Goal: Information Seeking & Learning: Compare options

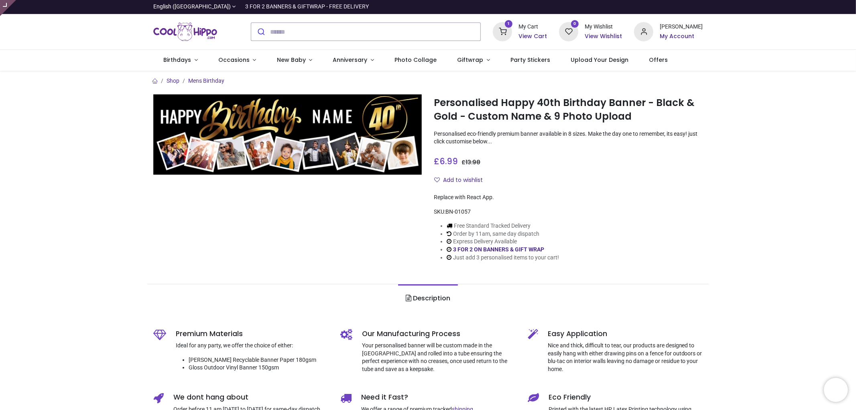
type input "**********"
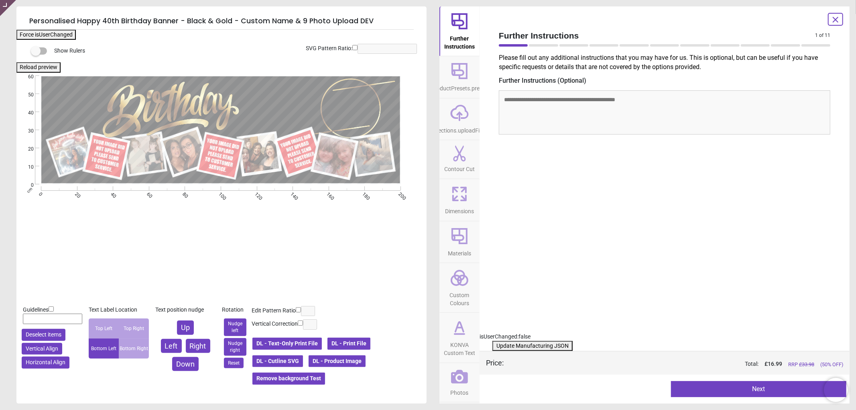
click at [462, 377] on icon at bounding box center [459, 376] width 17 height 17
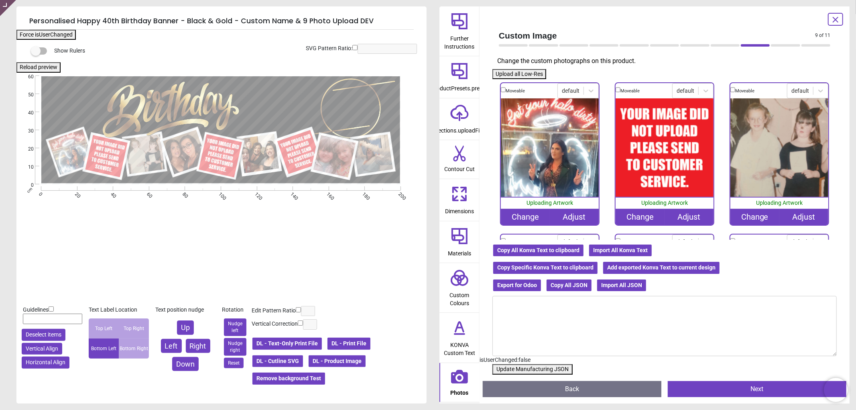
click at [631, 214] on div "Change" at bounding box center [639, 217] width 49 height 16
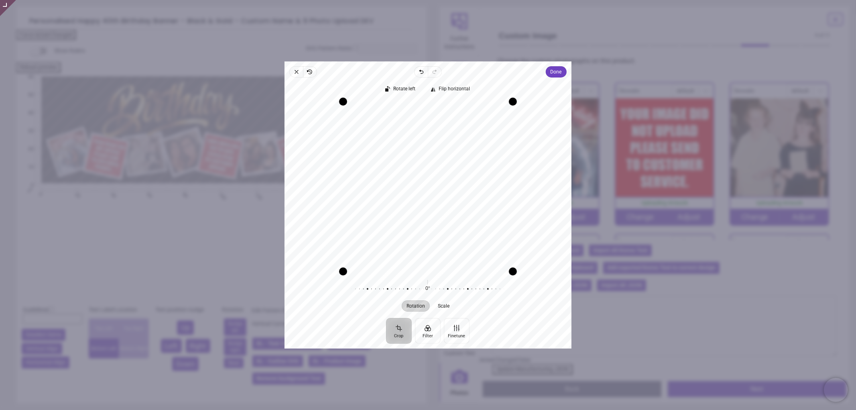
click at [440, 202] on div "Recenter" at bounding box center [428, 186] width 274 height 170
click at [458, 202] on div "Recenter" at bounding box center [428, 186] width 274 height 170
drag, startPoint x: 474, startPoint y: 189, endPoint x: 474, endPoint y: 194, distance: 4.8
click at [474, 194] on div "Recenter" at bounding box center [428, 186] width 274 height 170
drag, startPoint x: 494, startPoint y: 175, endPoint x: 497, endPoint y: 172, distance: 4.8
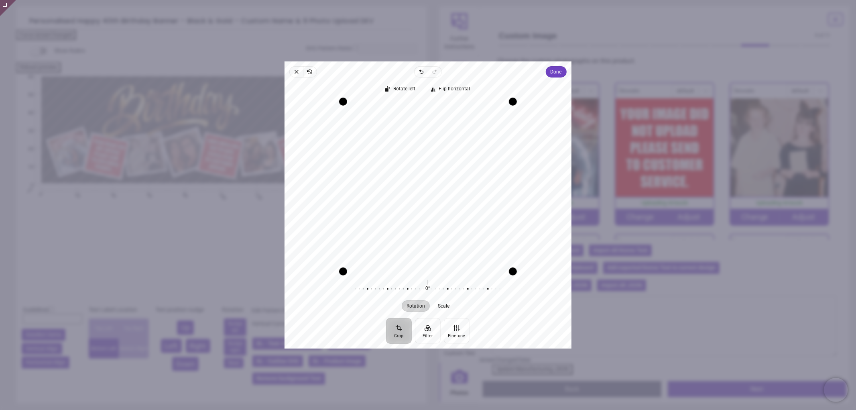
click at [497, 172] on div "Recenter" at bounding box center [428, 186] width 274 height 170
click at [487, 178] on div "Recenter" at bounding box center [428, 186] width 274 height 170
click at [558, 71] on span "Done" at bounding box center [555, 72] width 11 height 10
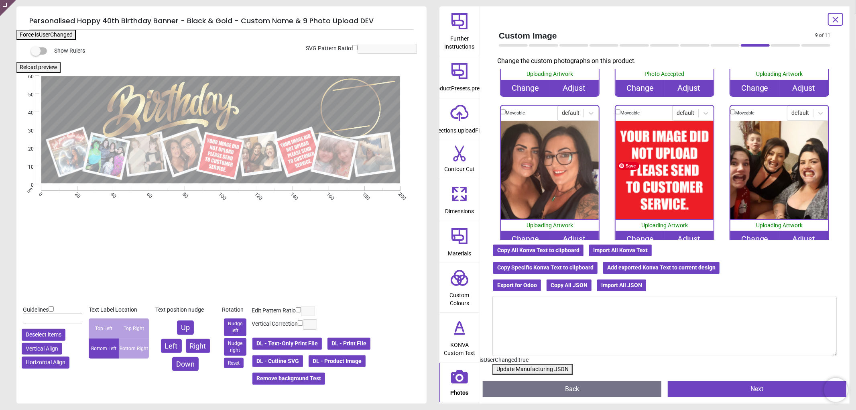
scroll to position [178, 0]
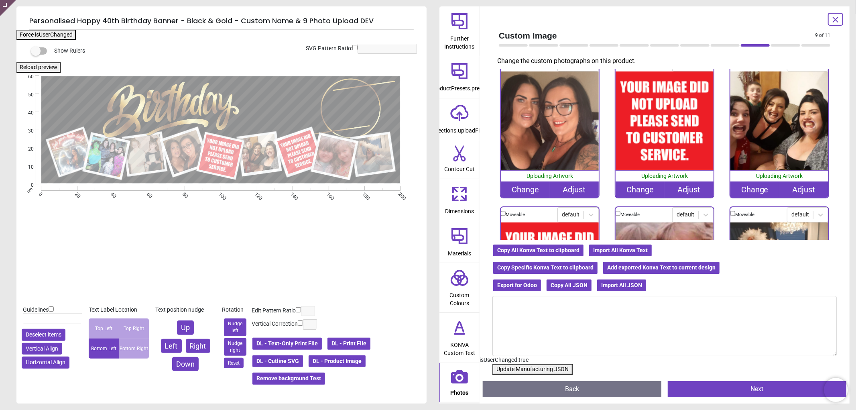
click at [637, 187] on div "Change" at bounding box center [639, 189] width 49 height 16
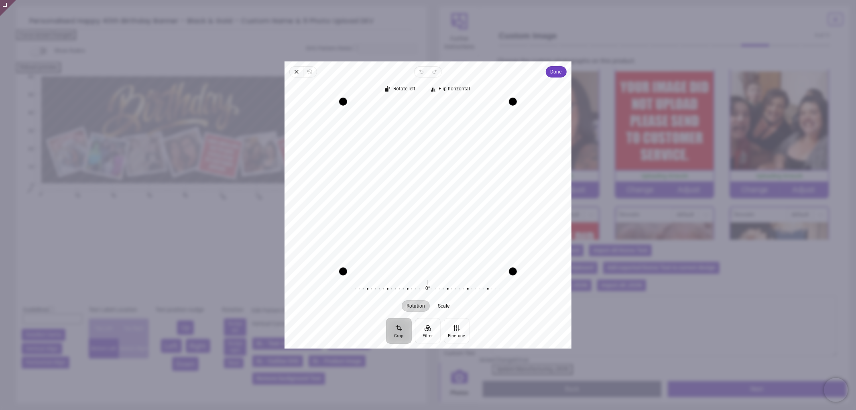
drag, startPoint x: 441, startPoint y: 183, endPoint x: 440, endPoint y: 193, distance: 10.6
click at [440, 193] on div "Recenter" at bounding box center [428, 186] width 274 height 170
click at [556, 71] on span "Done" at bounding box center [555, 72] width 11 height 10
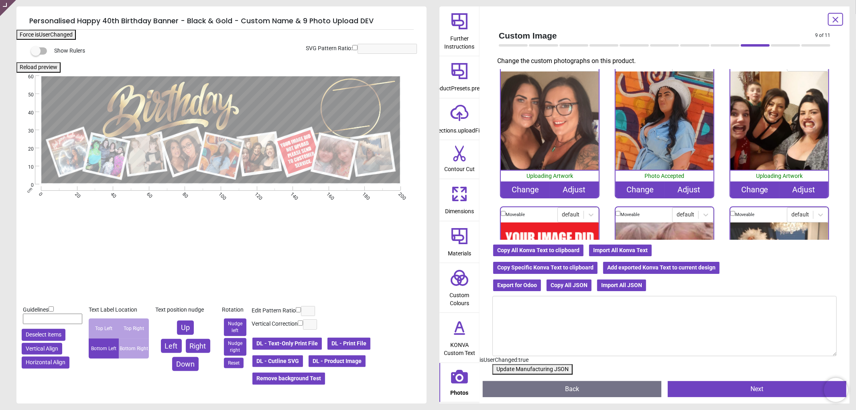
scroll to position [287, 0]
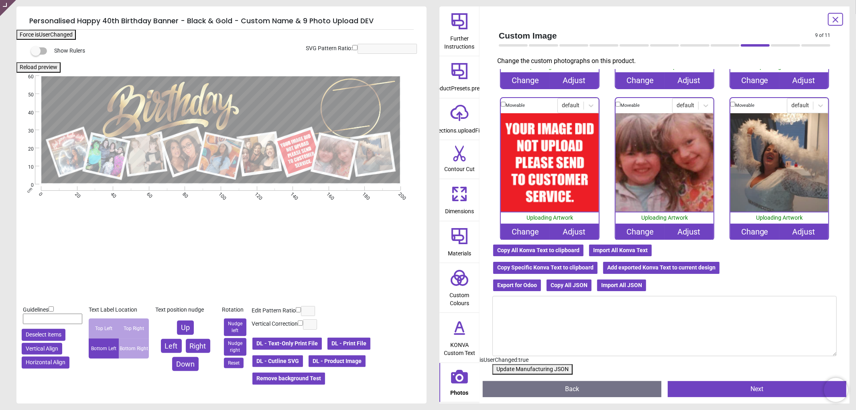
click at [522, 225] on div "Change" at bounding box center [525, 231] width 49 height 16
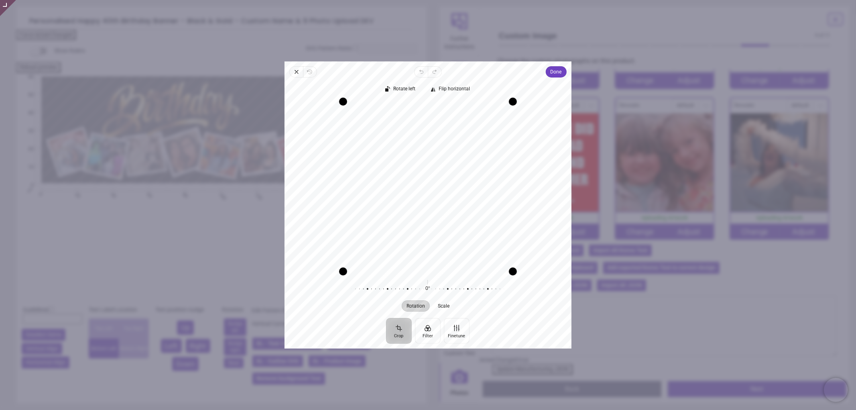
drag, startPoint x: 460, startPoint y: 170, endPoint x: 447, endPoint y: 170, distance: 12.8
click at [447, 170] on div "Recenter" at bounding box center [428, 186] width 274 height 170
drag, startPoint x: 440, startPoint y: 187, endPoint x: 428, endPoint y: 187, distance: 11.6
click at [428, 187] on div "Recenter" at bounding box center [428, 186] width 274 height 170
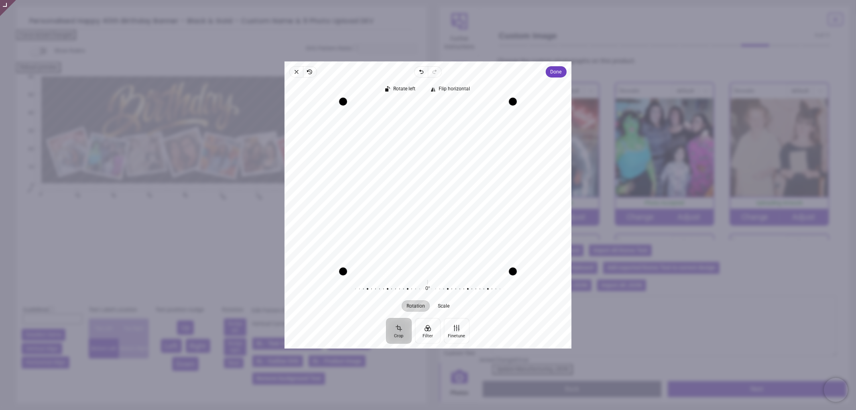
scroll to position [287, 0]
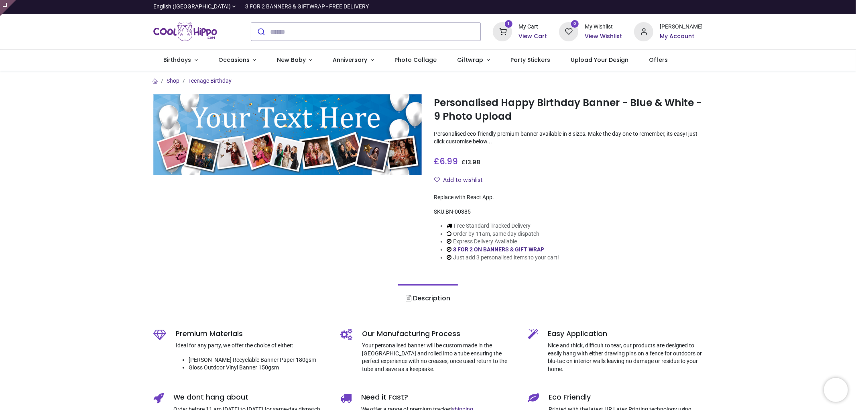
type input "**********"
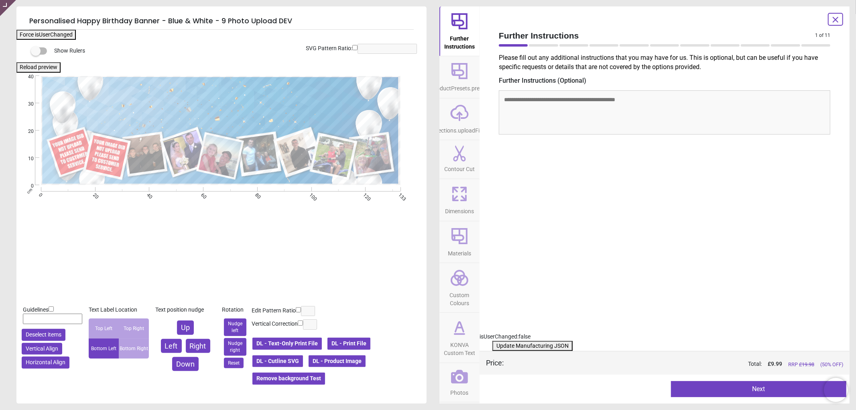
click at [353, 362] on button "DL - Product Image" at bounding box center [337, 361] width 59 height 14
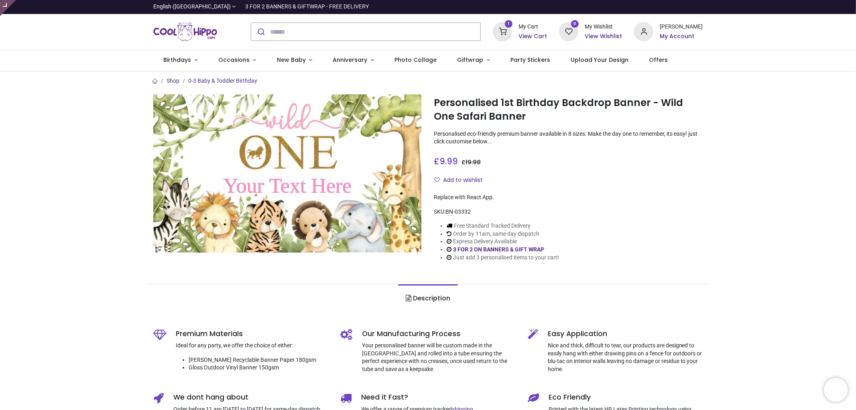
type input "**********"
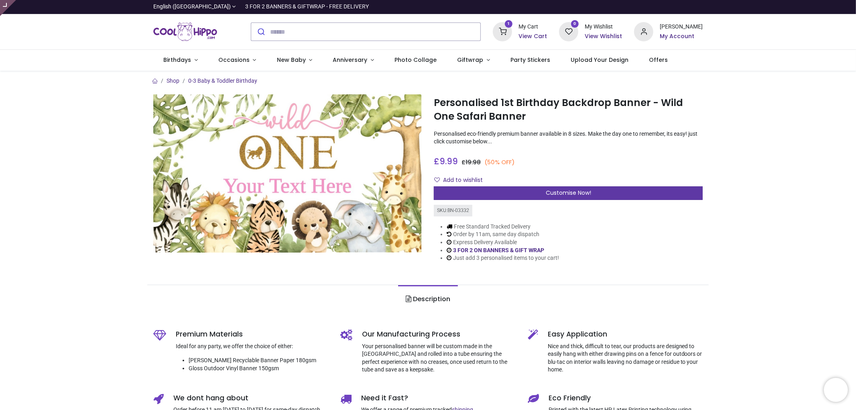
click at [547, 195] on span "Customise Now!" at bounding box center [567, 193] width 45 height 8
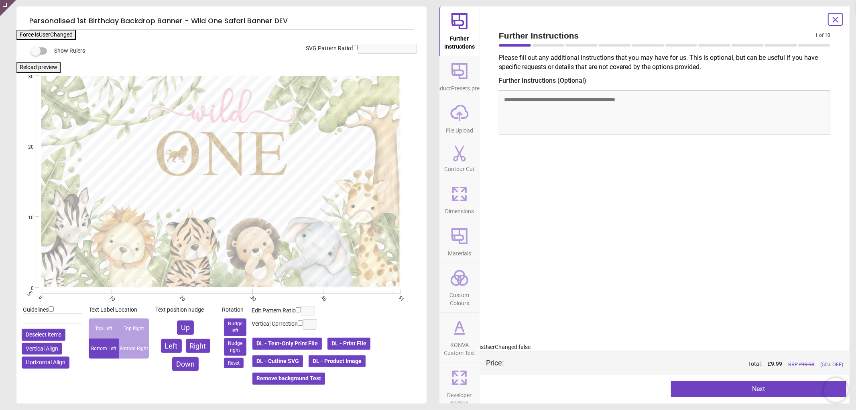
click at [834, 20] on icon at bounding box center [835, 19] width 5 height 5
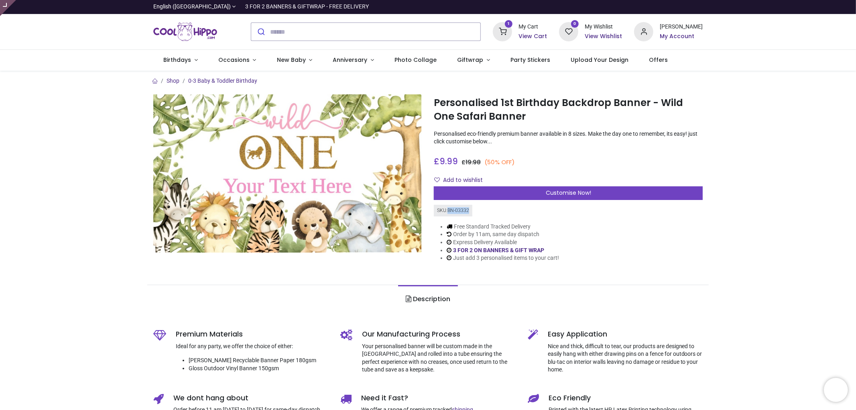
drag, startPoint x: 446, startPoint y: 210, endPoint x: 472, endPoint y: 209, distance: 26.9
click at [472, 209] on div "SKU: BN-03332" at bounding box center [568, 211] width 269 height 12
copy div "BN-03332"
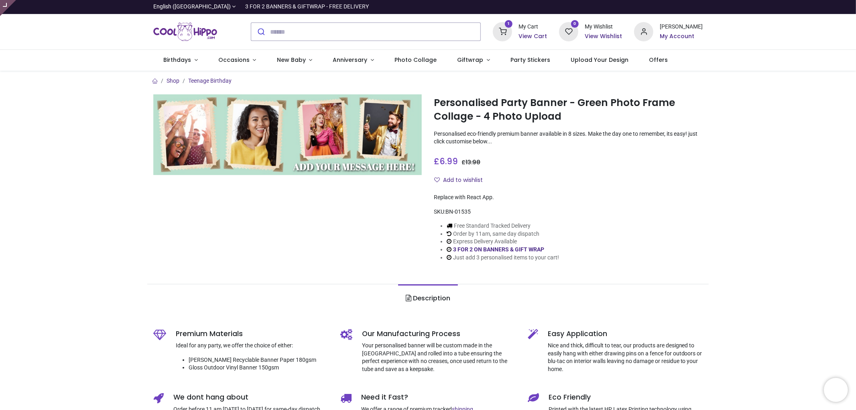
type input "**********"
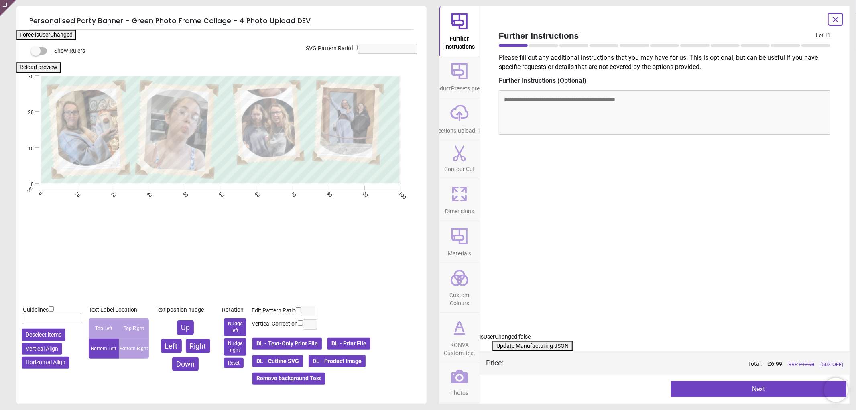
click at [452, 370] on icon at bounding box center [459, 376] width 17 height 17
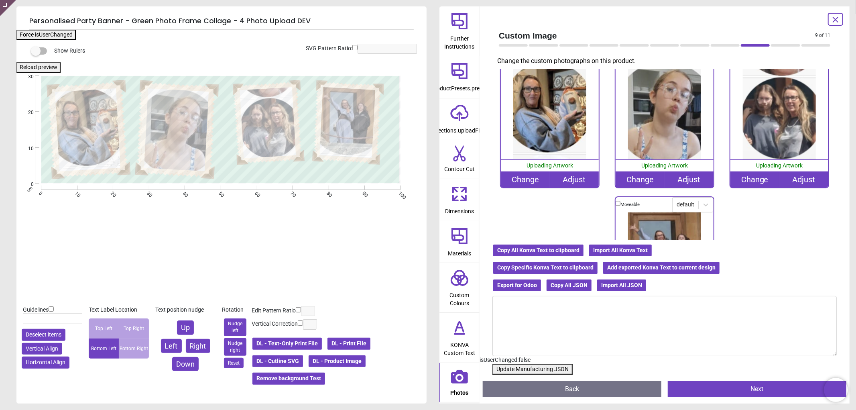
scroll to position [49, 0]
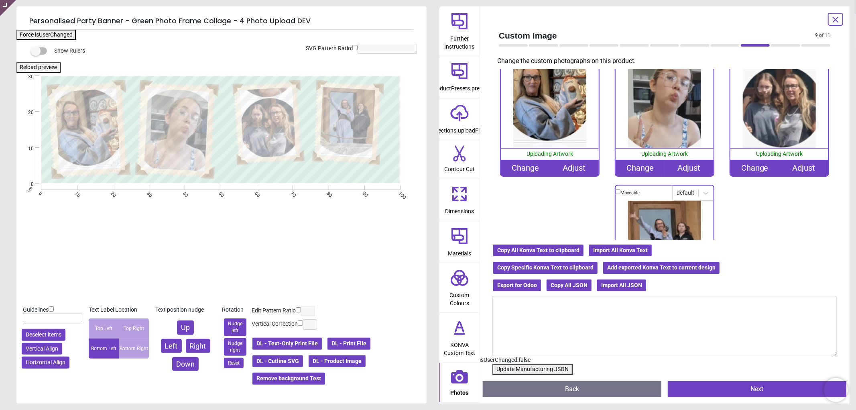
click at [744, 167] on div "Change" at bounding box center [754, 168] width 49 height 16
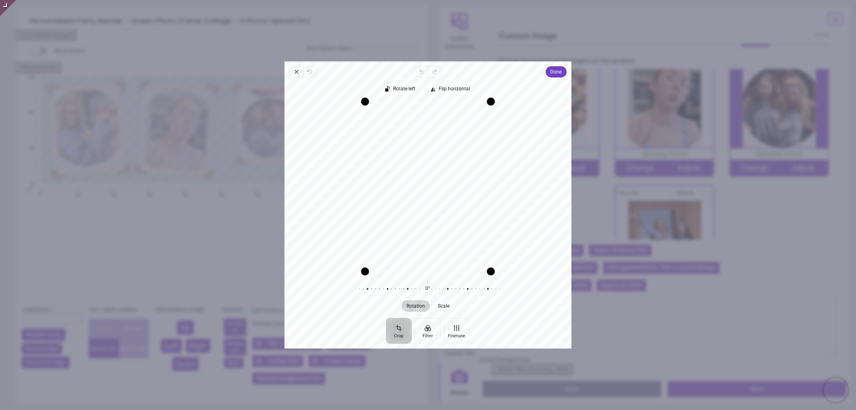
drag, startPoint x: 428, startPoint y: 205, endPoint x: 429, endPoint y: 217, distance: 12.9
click at [429, 217] on div "Recenter" at bounding box center [428, 186] width 274 height 170
click at [556, 73] on span "Done" at bounding box center [555, 72] width 11 height 10
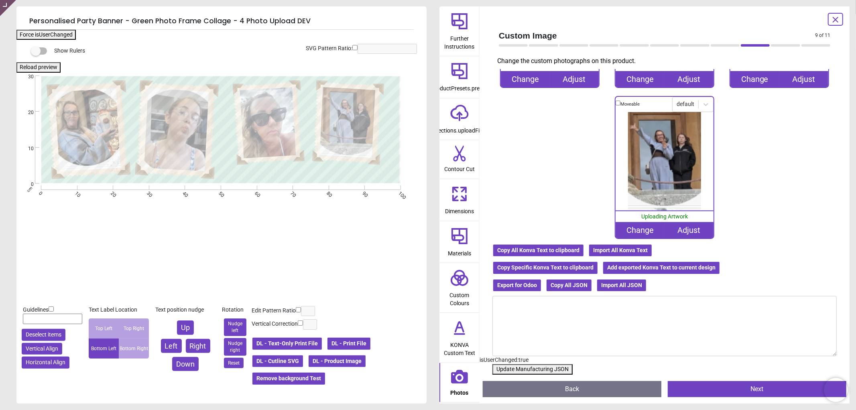
scroll to position [138, 0]
click at [633, 227] on div "Change" at bounding box center [639, 229] width 49 height 16
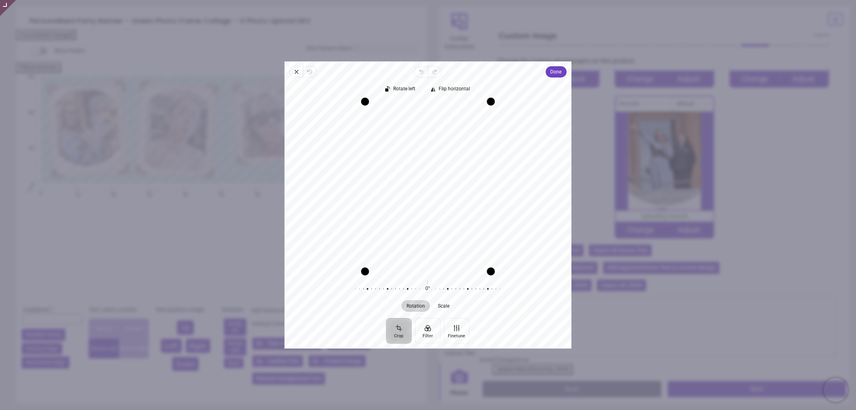
drag, startPoint x: 432, startPoint y: 191, endPoint x: 435, endPoint y: 197, distance: 7.0
click at [435, 197] on div "Recenter" at bounding box center [428, 186] width 274 height 170
click at [552, 74] on span "Done" at bounding box center [555, 72] width 11 height 10
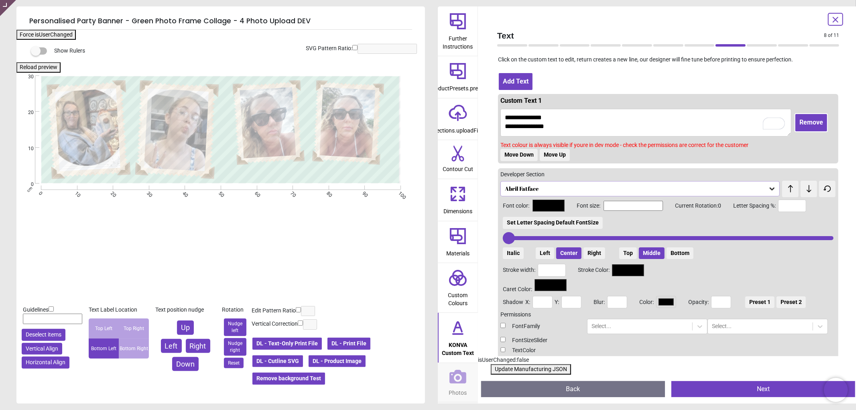
type textarea "**********"
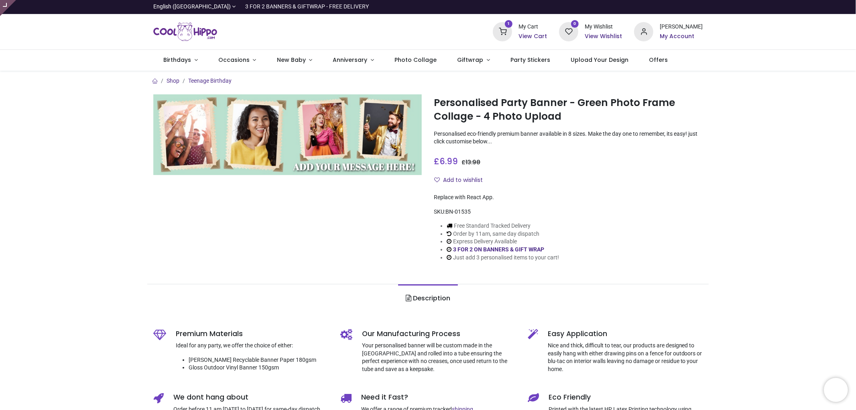
type input "**********"
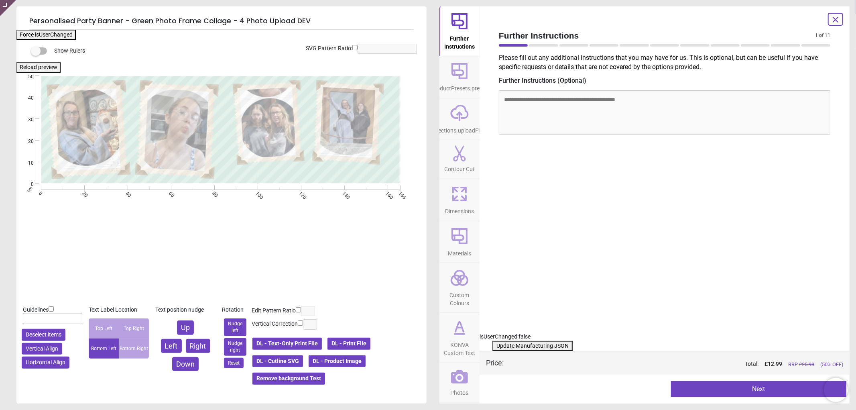
click at [456, 380] on icon at bounding box center [459, 376] width 17 height 14
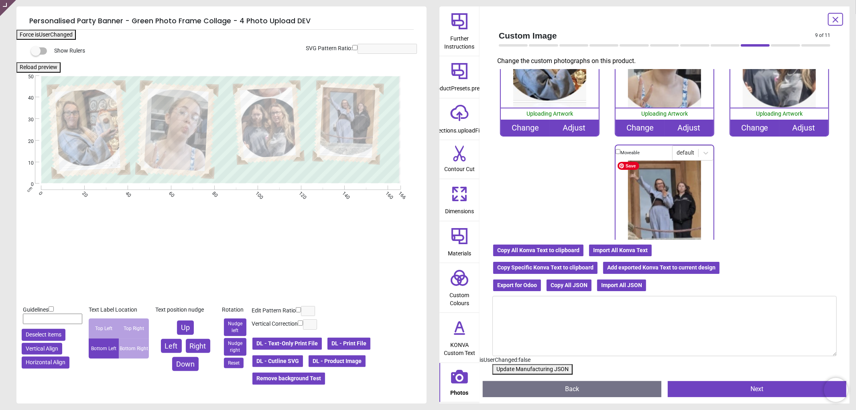
scroll to position [138, 0]
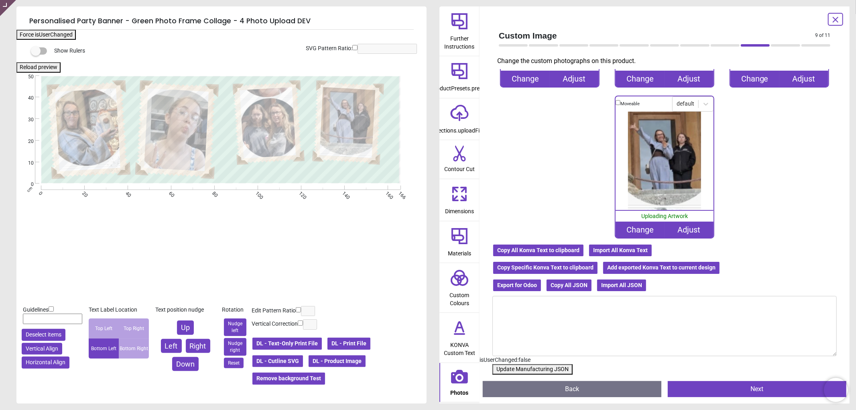
click at [639, 225] on div "Change" at bounding box center [639, 229] width 49 height 16
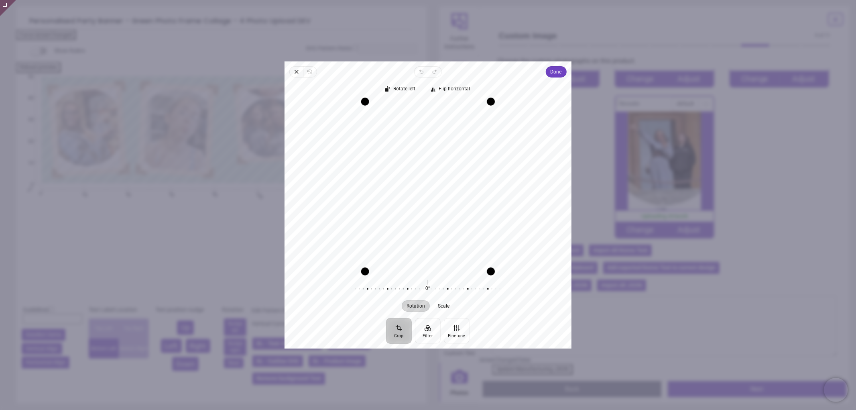
drag, startPoint x: 437, startPoint y: 191, endPoint x: 446, endPoint y: 186, distance: 9.7
click at [446, 186] on div "Recenter" at bounding box center [428, 186] width 274 height 170
drag, startPoint x: 444, startPoint y: 174, endPoint x: 446, endPoint y: 180, distance: 7.1
click at [446, 180] on div "Recenter" at bounding box center [428, 186] width 274 height 170
click at [559, 74] on span "Done" at bounding box center [555, 72] width 11 height 10
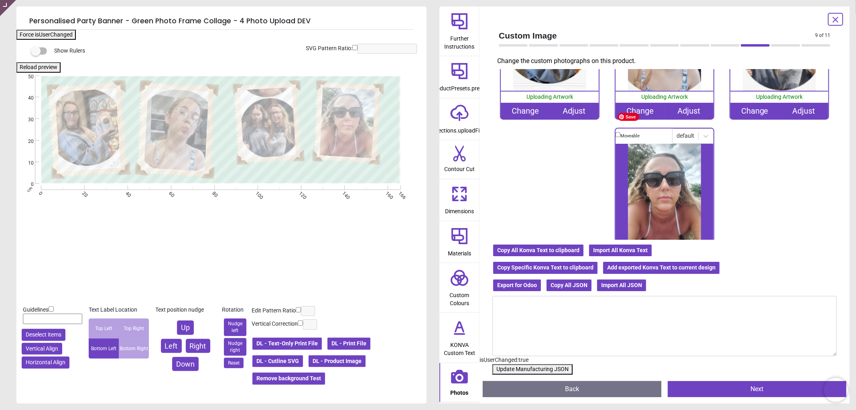
scroll to position [93, 0]
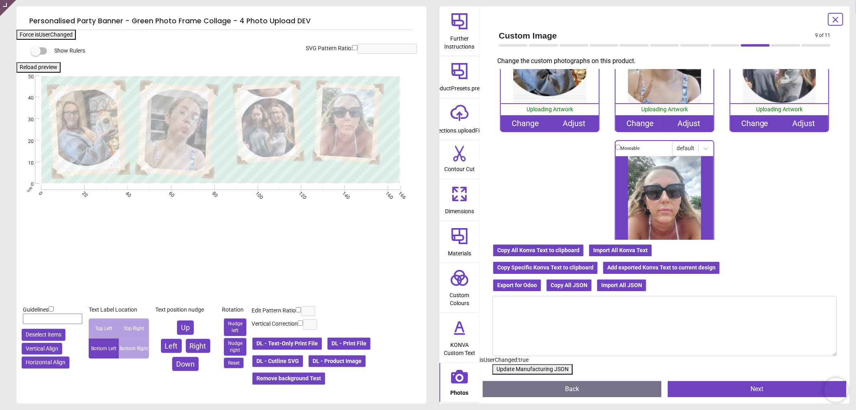
click at [537, 371] on button "Update Manufacturing JSON" at bounding box center [532, 369] width 80 height 10
click at [539, 369] on button "Update Manufacturing JSON" at bounding box center [532, 369] width 80 height 10
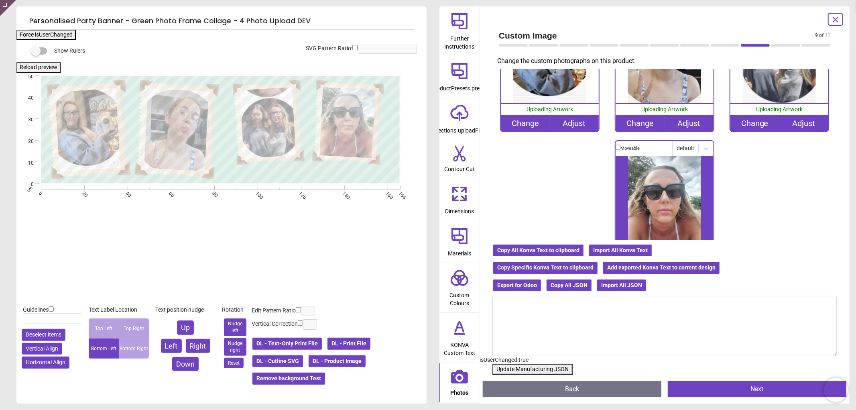
click at [539, 369] on button "Update Manufacturing JSON" at bounding box center [532, 369] width 80 height 10
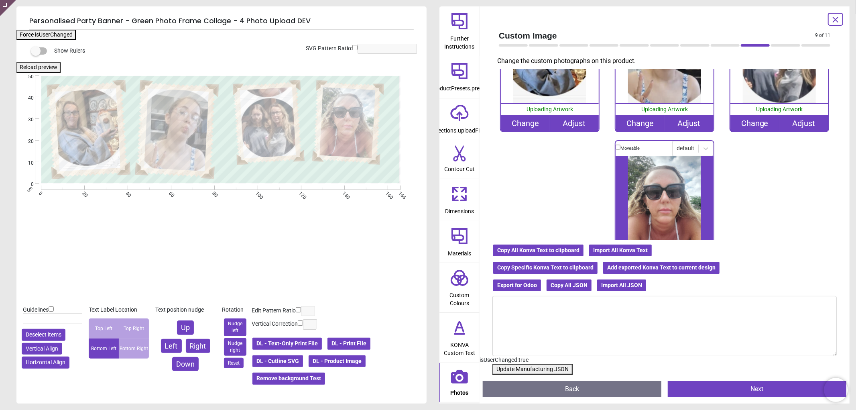
click at [539, 369] on button "Update Manufacturing JSON" at bounding box center [532, 369] width 80 height 10
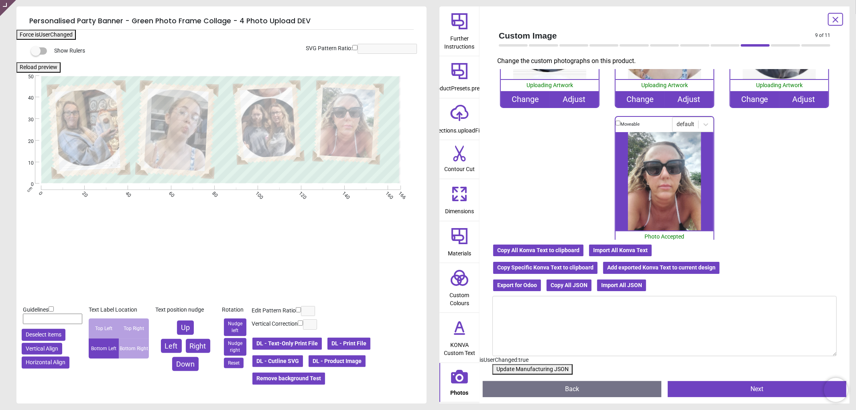
scroll to position [138, 0]
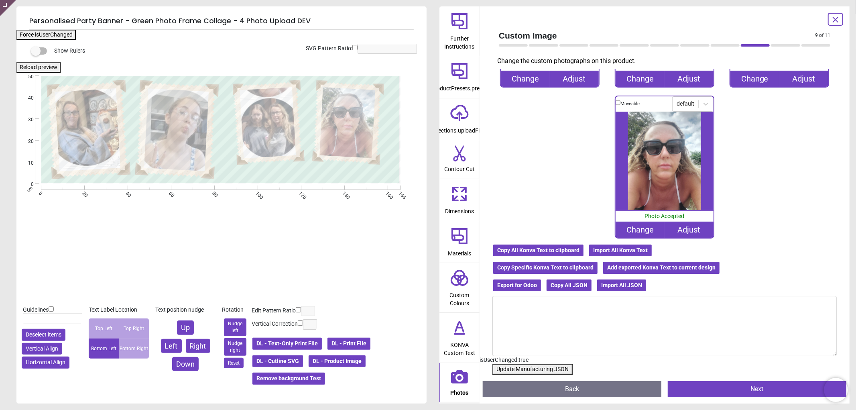
click at [526, 368] on button "Update Manufacturing JSON" at bounding box center [532, 369] width 80 height 10
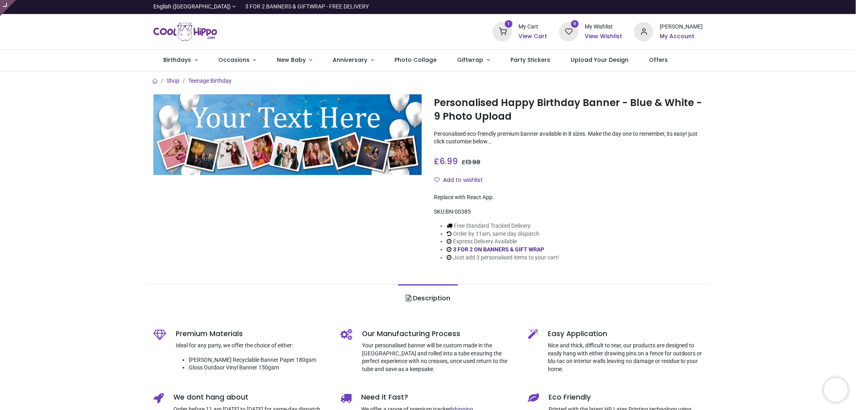
type input "**********"
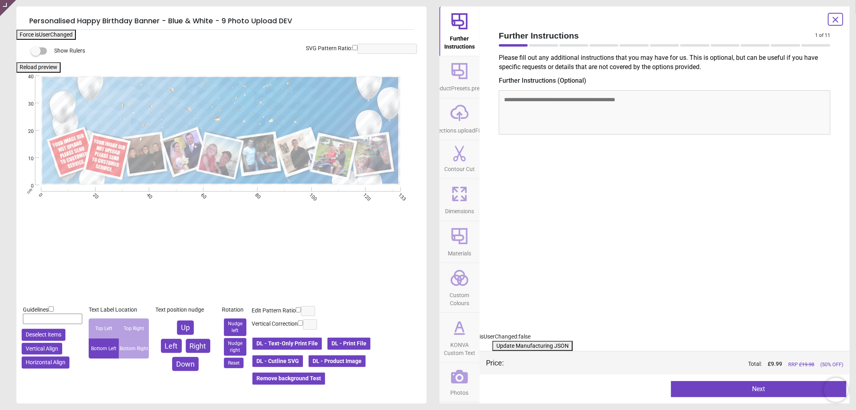
click at [456, 381] on icon at bounding box center [459, 376] width 17 height 14
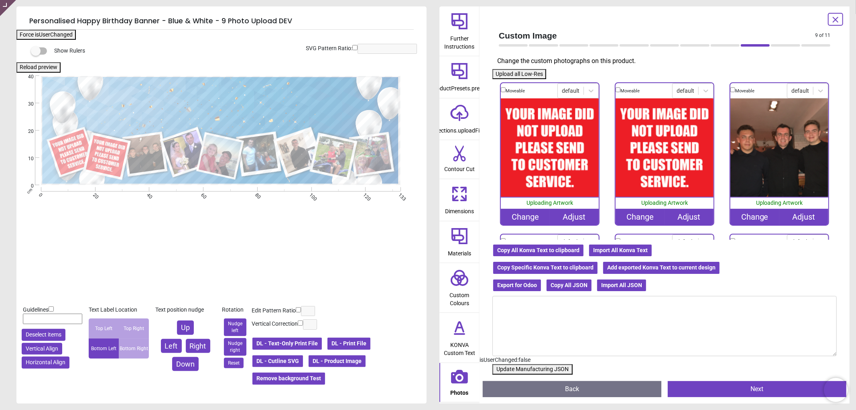
click at [523, 215] on div "Change" at bounding box center [525, 217] width 49 height 16
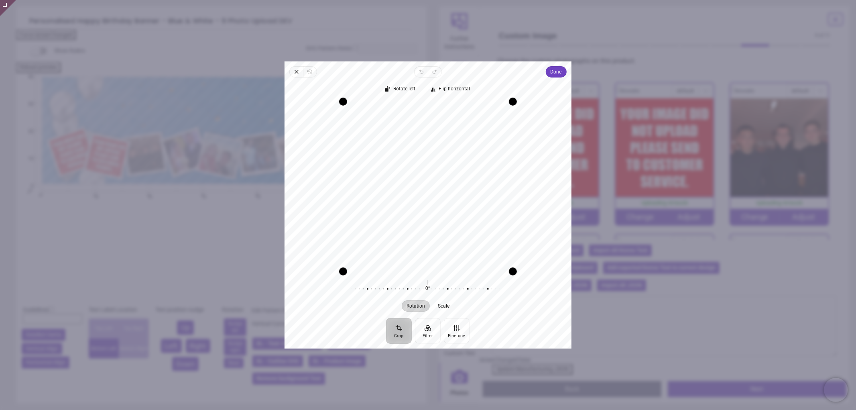
drag, startPoint x: 434, startPoint y: 168, endPoint x: 432, endPoint y: 198, distance: 29.8
click at [432, 198] on div "Recenter" at bounding box center [428, 186] width 274 height 170
click at [439, 168] on div "Recenter" at bounding box center [428, 186] width 274 height 170
click at [560, 73] on span "Done" at bounding box center [555, 72] width 11 height 10
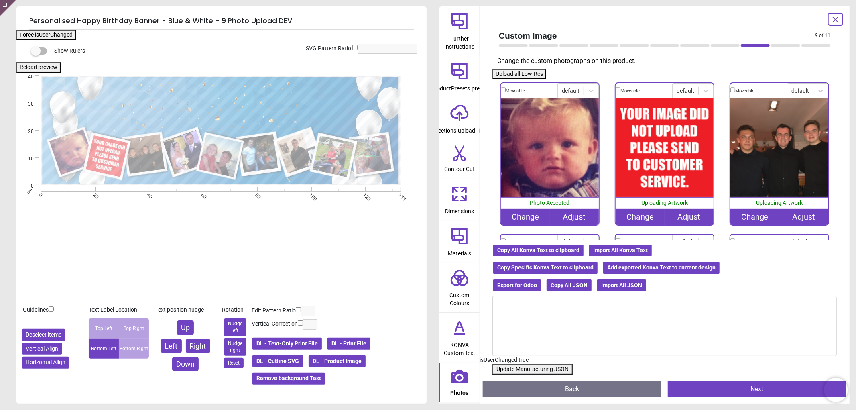
click at [642, 213] on div "Change" at bounding box center [639, 217] width 49 height 16
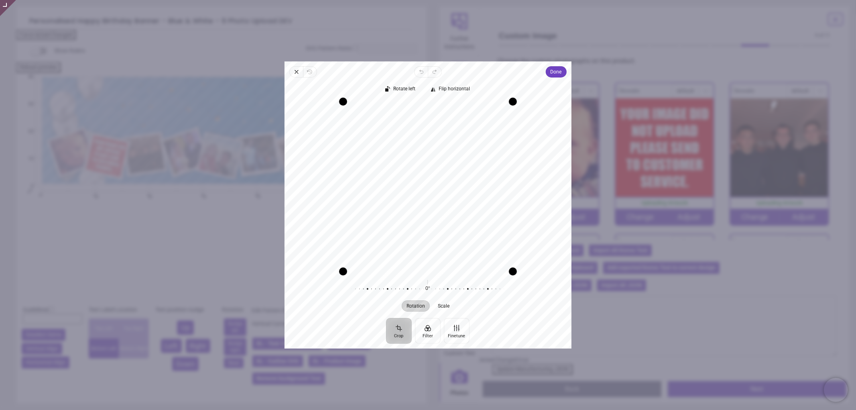
drag, startPoint x: 458, startPoint y: 147, endPoint x: 458, endPoint y: 156, distance: 8.4
click at [458, 156] on div "Recenter" at bounding box center [428, 186] width 274 height 170
click at [557, 74] on span "Done" at bounding box center [555, 72] width 11 height 10
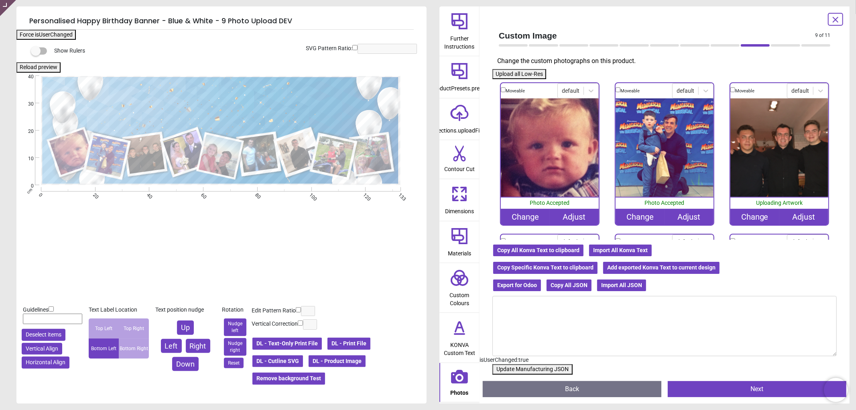
click at [547, 372] on button "Update Manufacturing JSON" at bounding box center [532, 369] width 80 height 10
click at [547, 371] on button "Update Manufacturing JSON" at bounding box center [532, 369] width 80 height 10
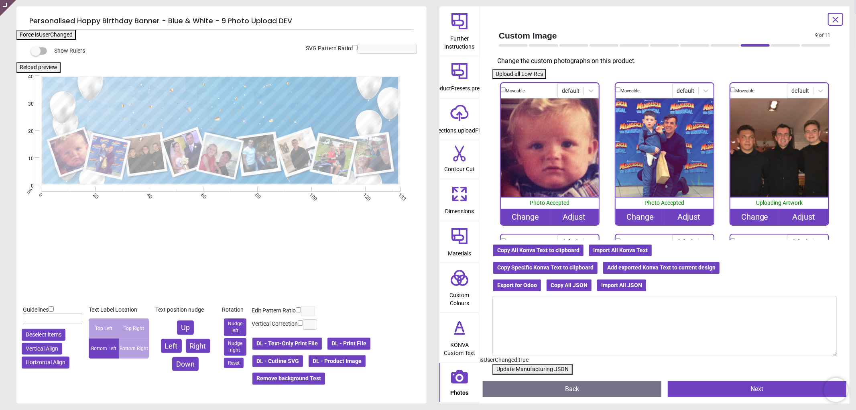
click at [547, 371] on button "Update Manufacturing JSON" at bounding box center [532, 369] width 80 height 10
click at [511, 371] on button "Update Manufacturing JSON" at bounding box center [532, 369] width 80 height 10
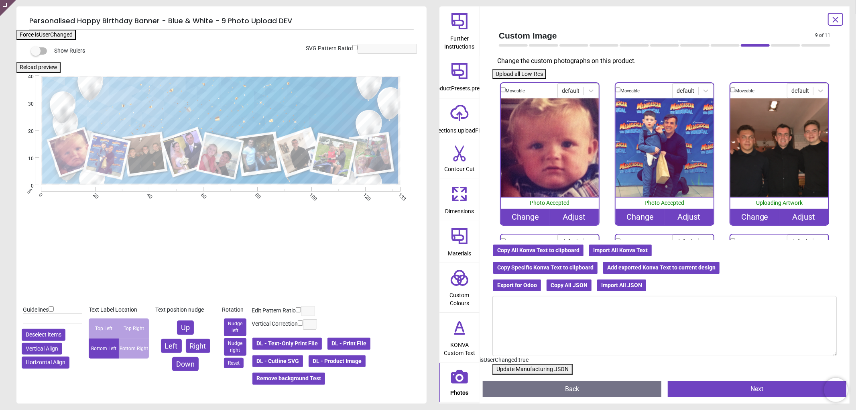
click at [833, 24] on icon at bounding box center [835, 20] width 10 height 10
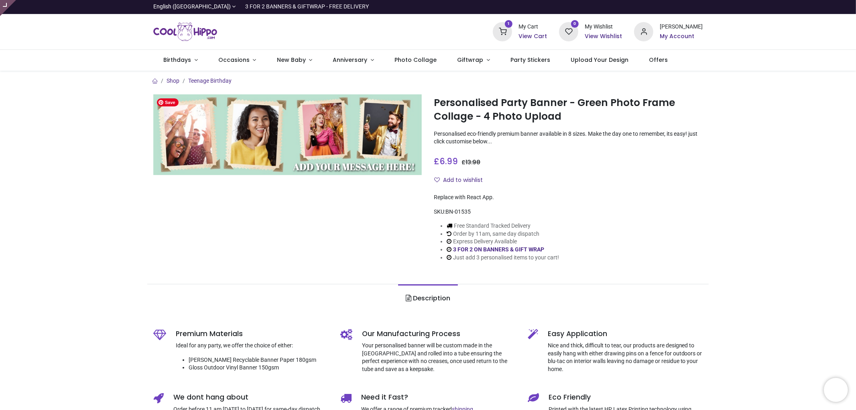
type input "**********"
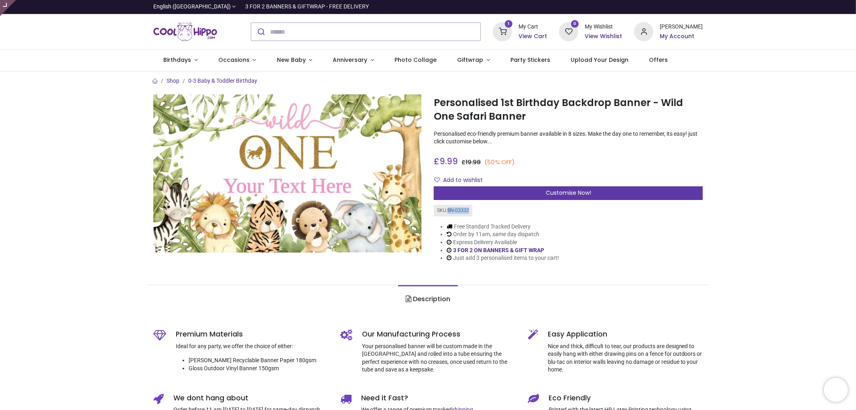
click at [592, 195] on div "Customise Now!" at bounding box center [568, 193] width 269 height 14
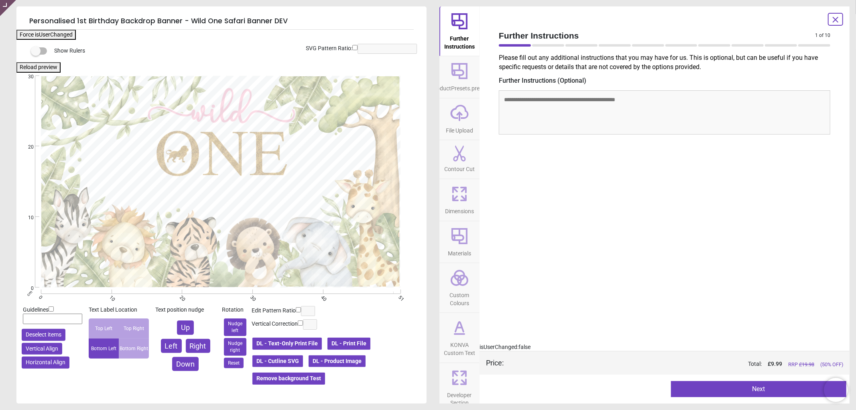
click at [450, 339] on span "KONVA Custom Text" at bounding box center [459, 347] width 39 height 20
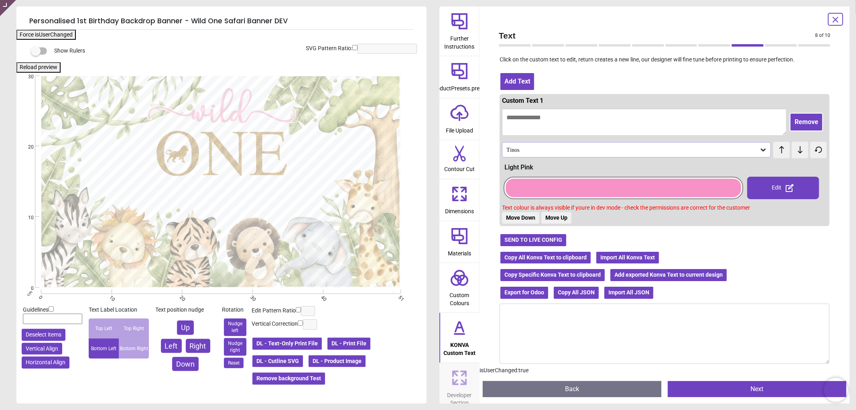
click at [519, 253] on button "Copy All Konva Text to clipboard" at bounding box center [545, 258] width 92 height 14
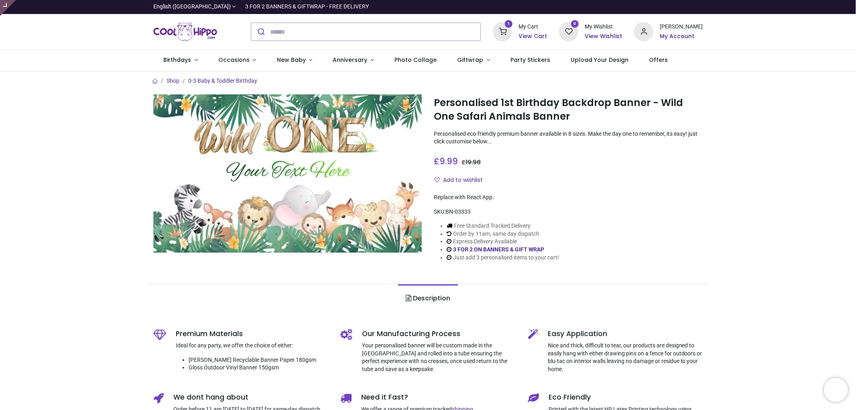
type input "**********"
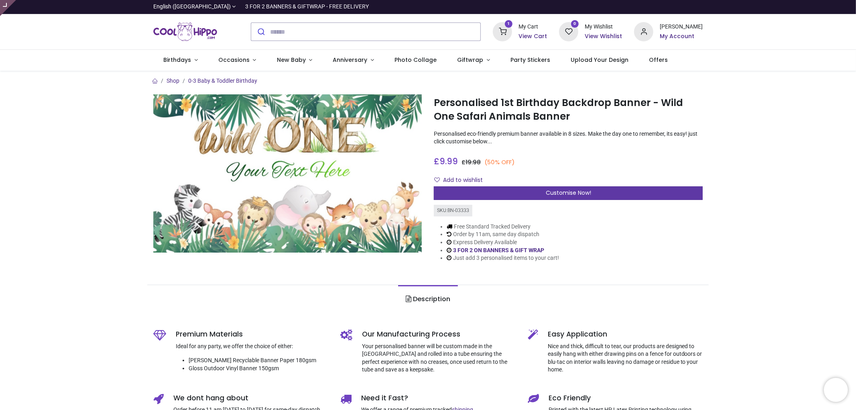
click at [590, 195] on div "Customise Now!" at bounding box center [568, 193] width 269 height 14
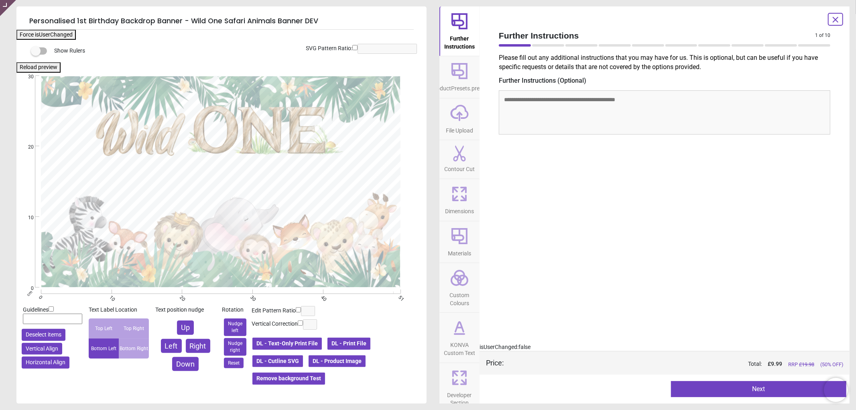
click at [352, 359] on button "DL - Product Image" at bounding box center [337, 361] width 59 height 14
click at [460, 329] on icon at bounding box center [459, 327] width 19 height 19
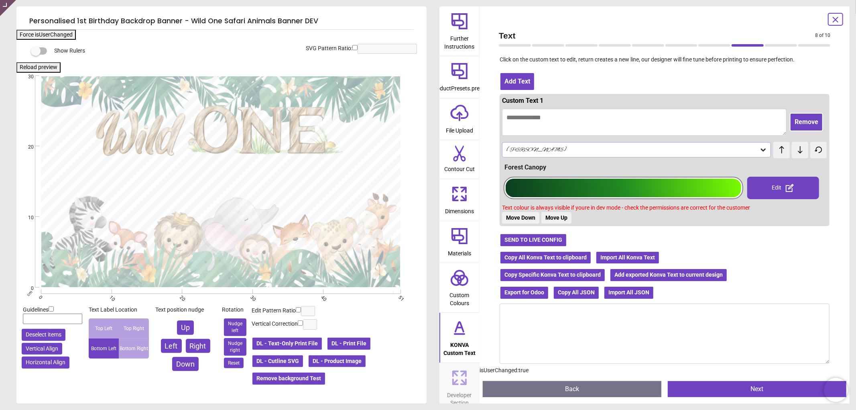
click at [546, 255] on button "Copy All Konva Text to clipboard" at bounding box center [545, 258] width 92 height 14
click at [555, 188] on div at bounding box center [622, 187] width 235 height 18
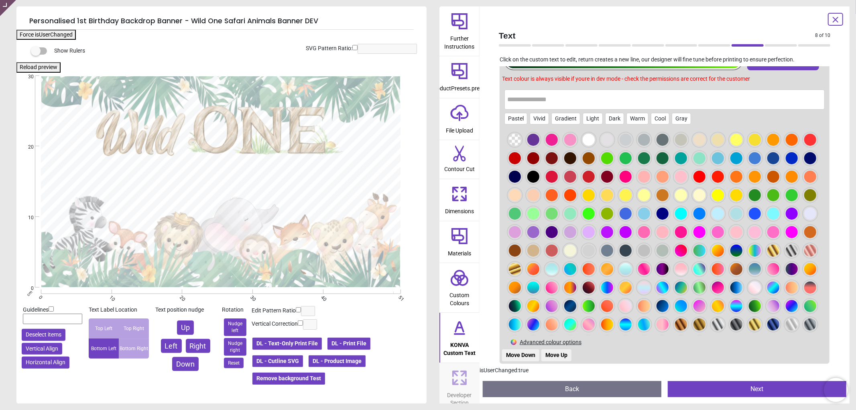
scroll to position [134, 0]
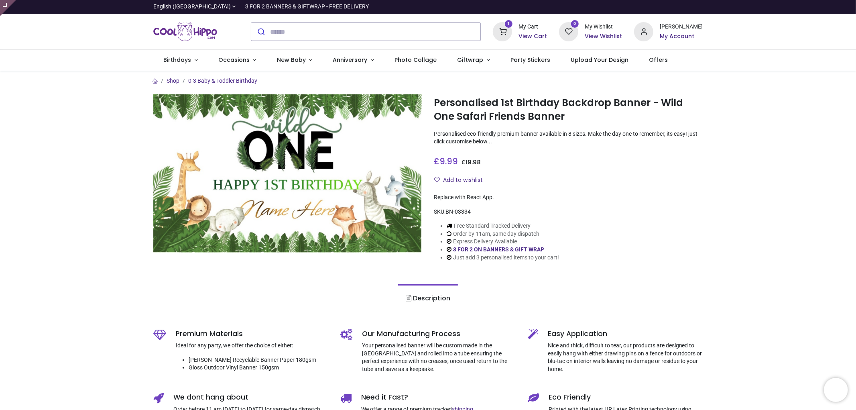
type input "**********"
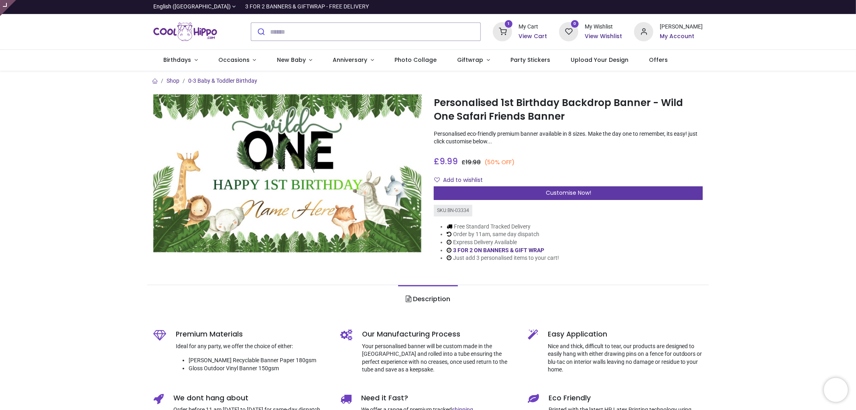
click at [552, 194] on span "Customise Now!" at bounding box center [567, 193] width 45 height 8
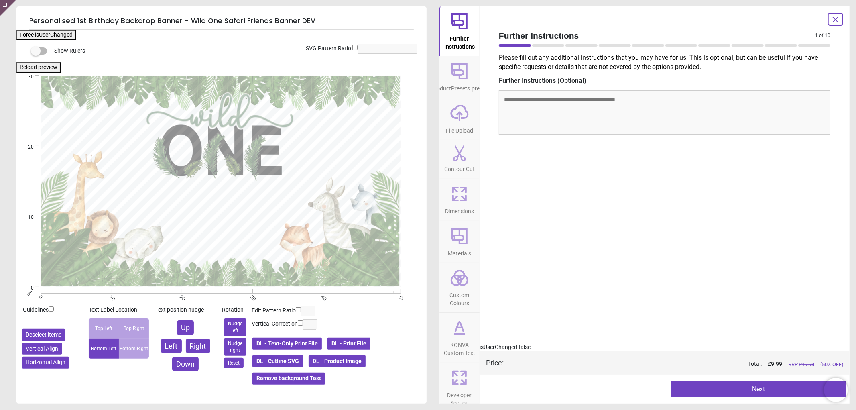
click at [356, 358] on button "DL - Product Image" at bounding box center [337, 361] width 59 height 14
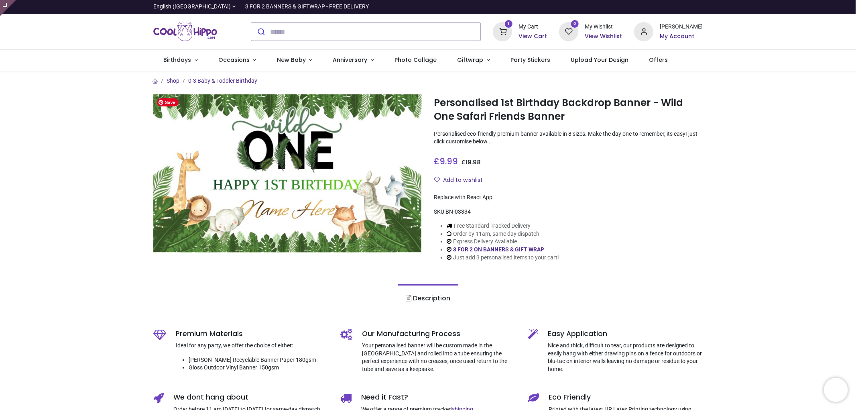
type input "**********"
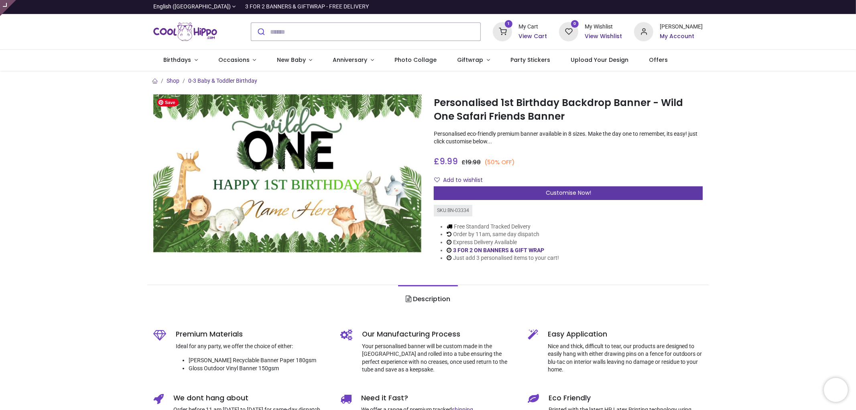
click at [563, 189] on div "Customise Now!" at bounding box center [568, 193] width 269 height 14
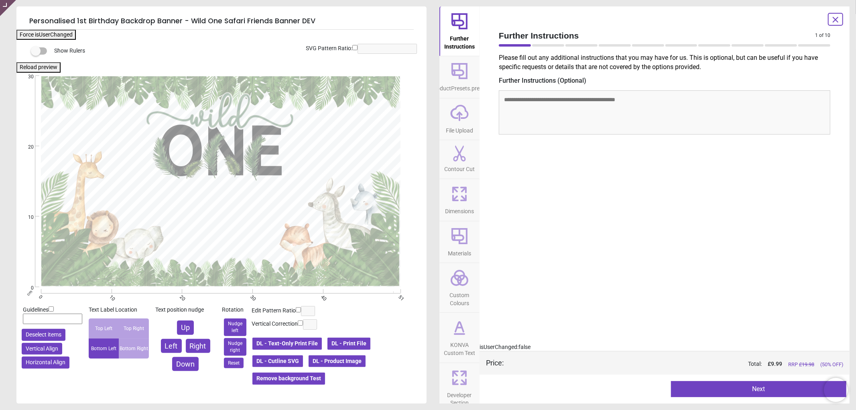
click at [834, 20] on icon at bounding box center [835, 19] width 5 height 5
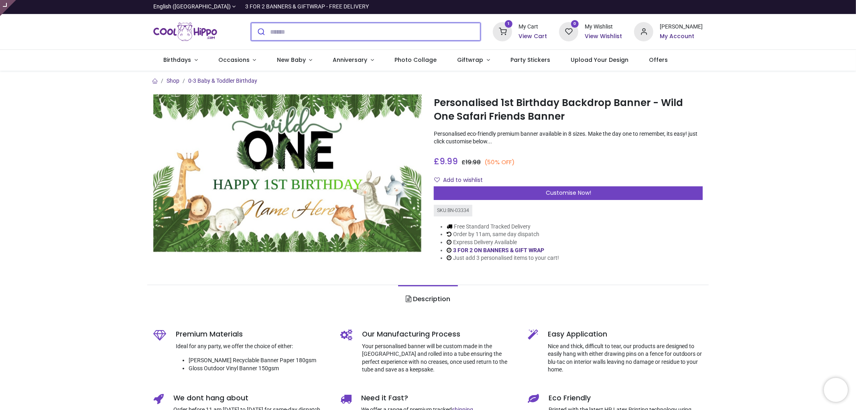
click at [310, 39] on input "search" at bounding box center [375, 32] width 211 height 18
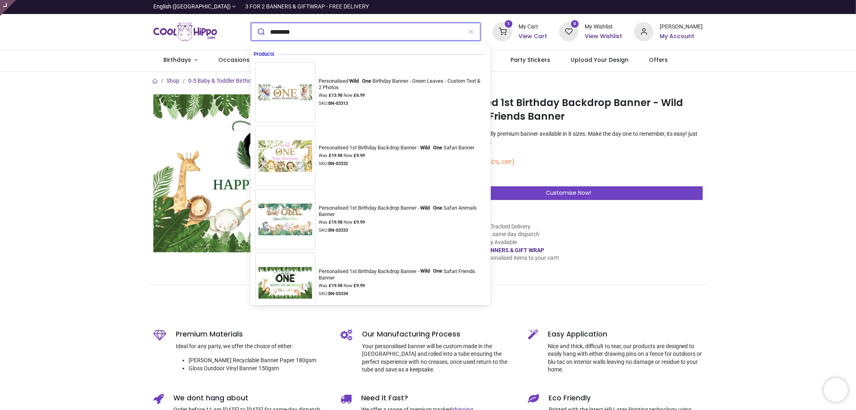
type input "********"
click at [69, 121] on div "Shop 0-3 Baby & Toddler Birthday Personalised 1st Birthday Backdrop Banner - Wi…" at bounding box center [428, 408] width 856 height 674
drag, startPoint x: 283, startPoint y: 36, endPoint x: 217, endPoint y: 36, distance: 65.4
click at [217, 36] on div "******** 1 My Cart 0" at bounding box center [428, 31] width 562 height 35
click at [530, 57] on span "Party Stickers" at bounding box center [530, 60] width 40 height 8
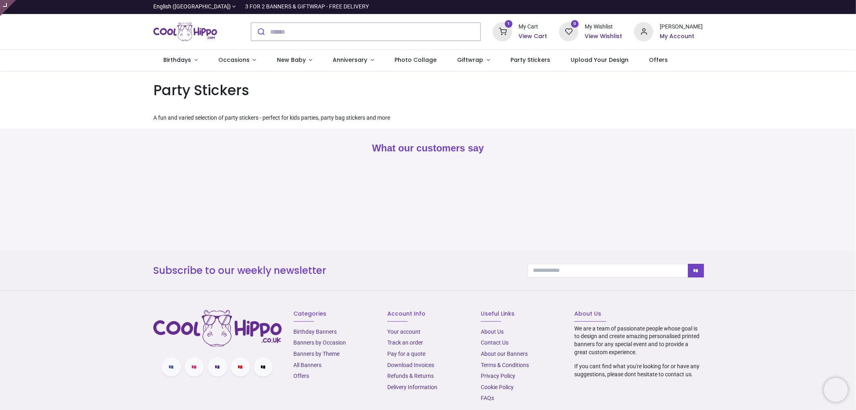
type input "**********"
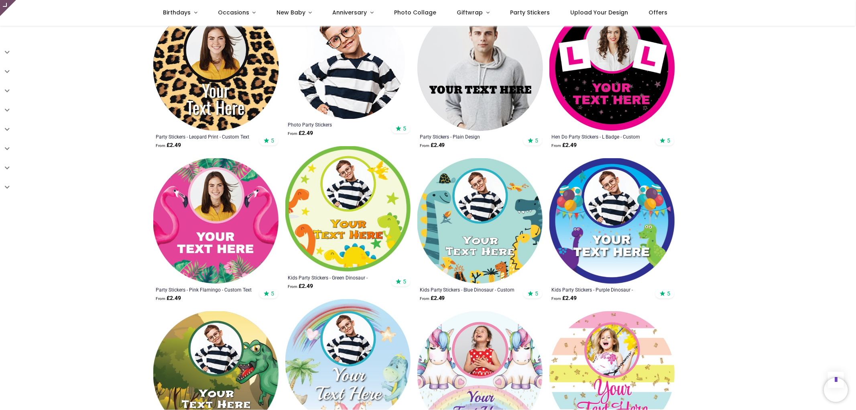
scroll to position [757, 0]
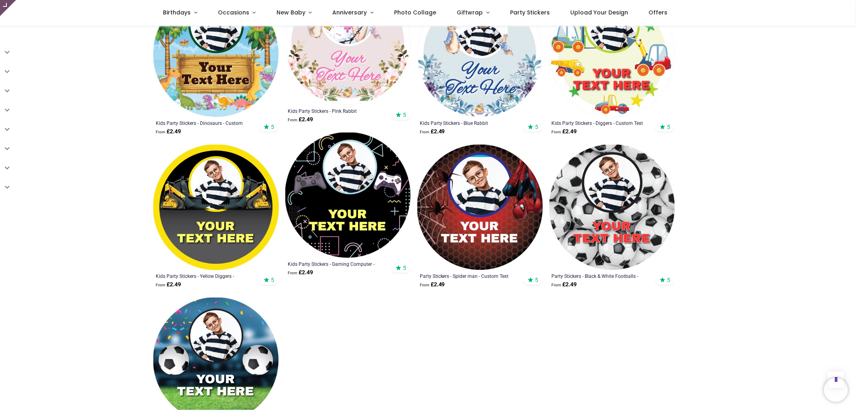
scroll to position [1248, 0]
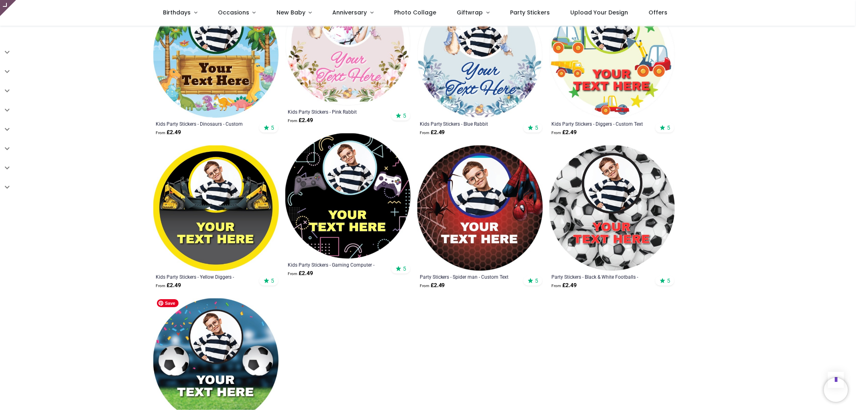
click at [224, 355] on img at bounding box center [216, 361] width 126 height 126
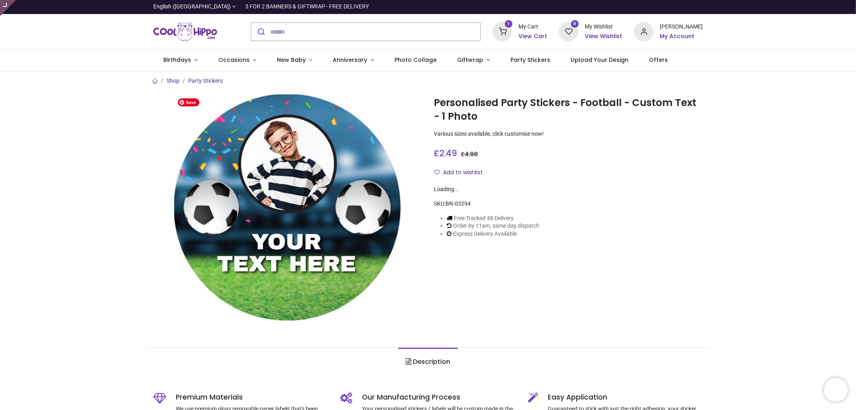
type input "**********"
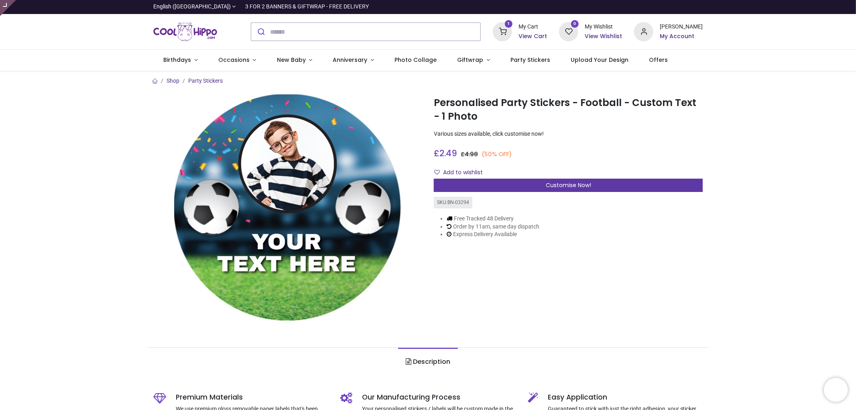
click at [578, 186] on span "Customise Now!" at bounding box center [567, 185] width 45 height 8
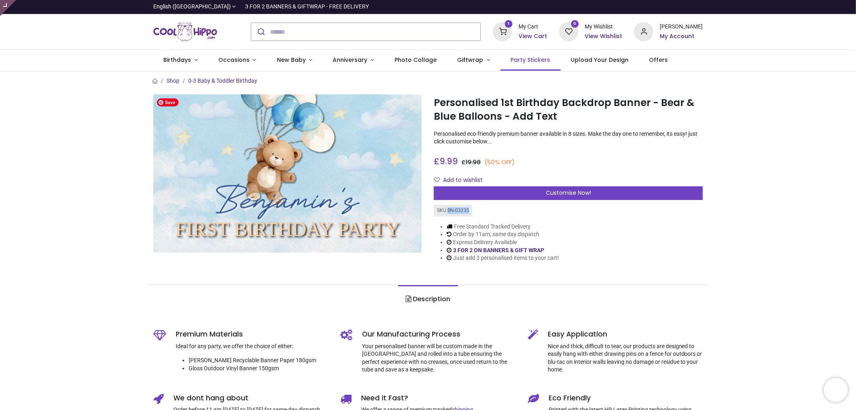
click at [531, 61] on span "Party Stickers" at bounding box center [530, 60] width 40 height 8
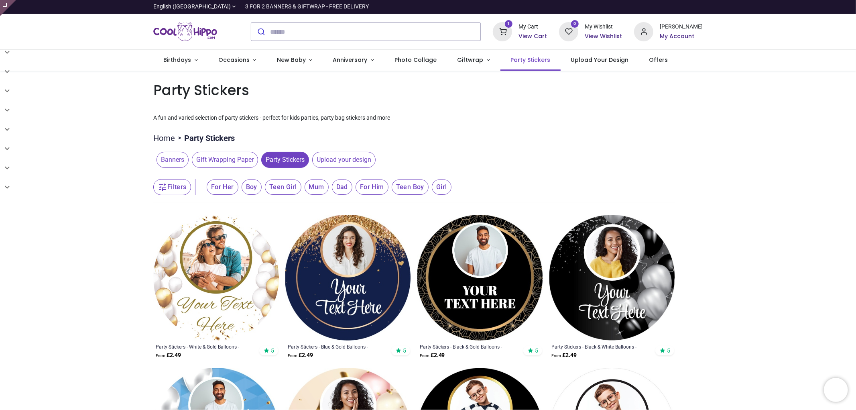
type input "**********"
click at [209, 281] on img at bounding box center [216, 278] width 126 height 126
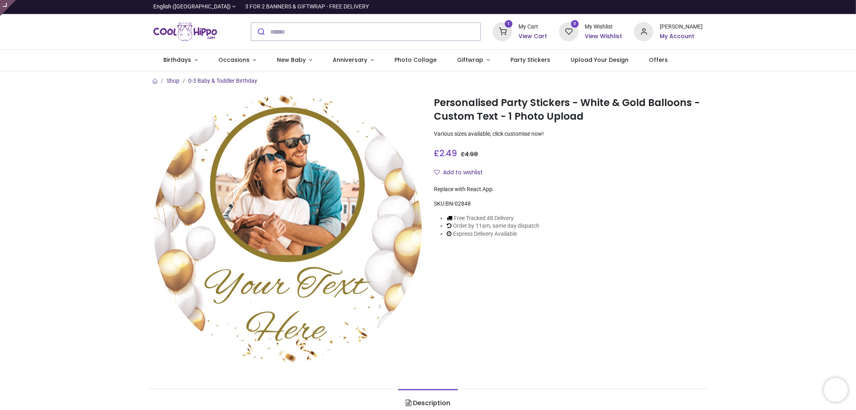
type input "**********"
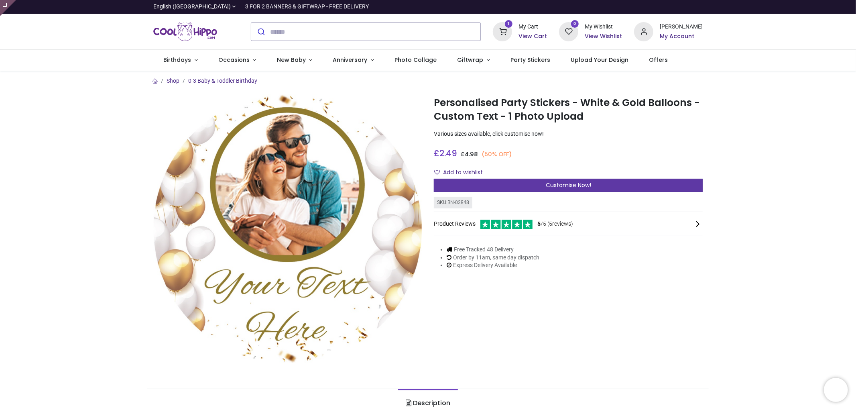
click at [608, 184] on div "Customise Now!" at bounding box center [568, 185] width 269 height 14
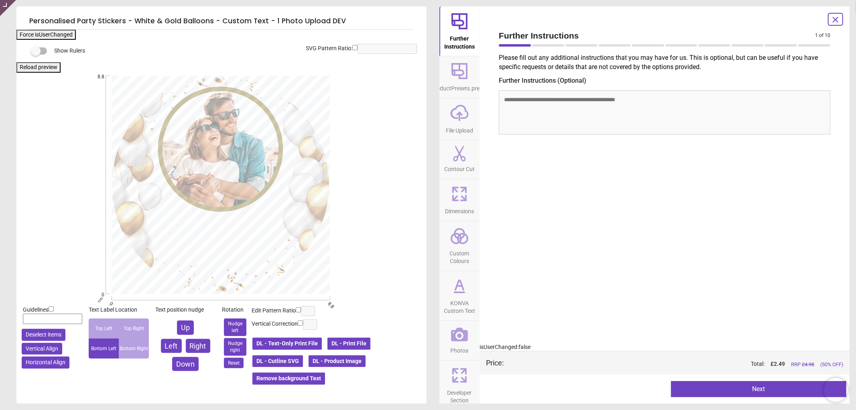
click at [835, 23] on icon at bounding box center [835, 20] width 10 height 10
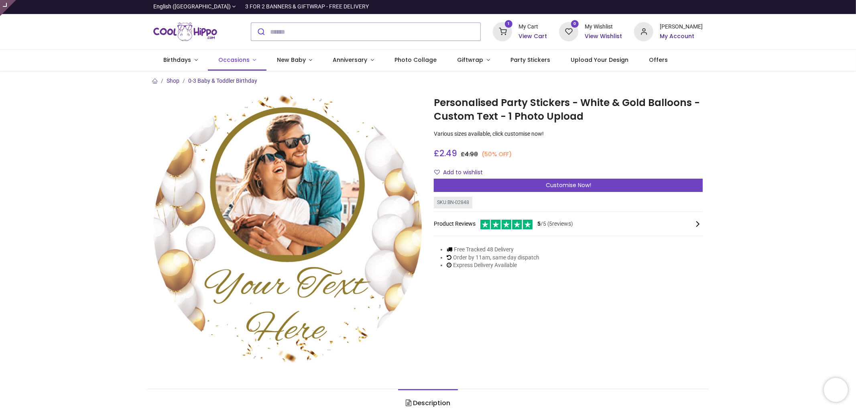
click at [240, 59] on span "Occasions" at bounding box center [233, 60] width 31 height 8
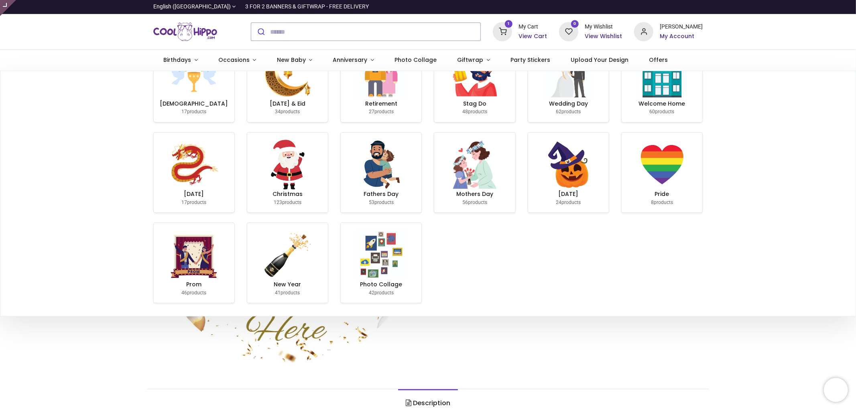
scroll to position [103, 0]
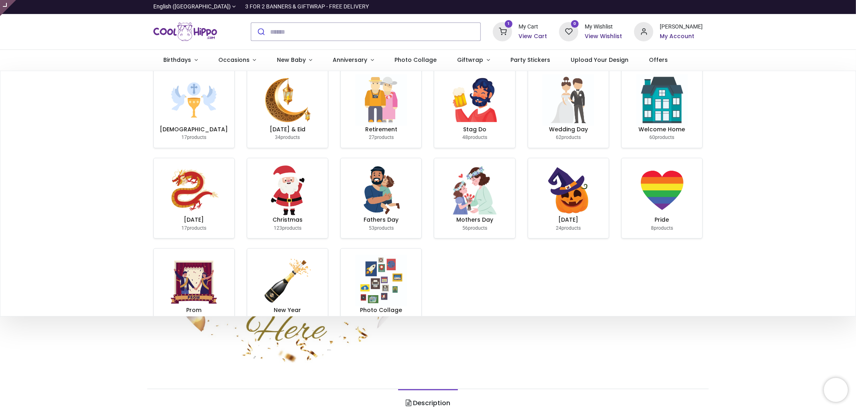
click at [756, 203] on section "Engagement 78 products Funeral 32 products Good Luck 39 products Graduation 21 …" at bounding box center [427, 155] width 855 height 374
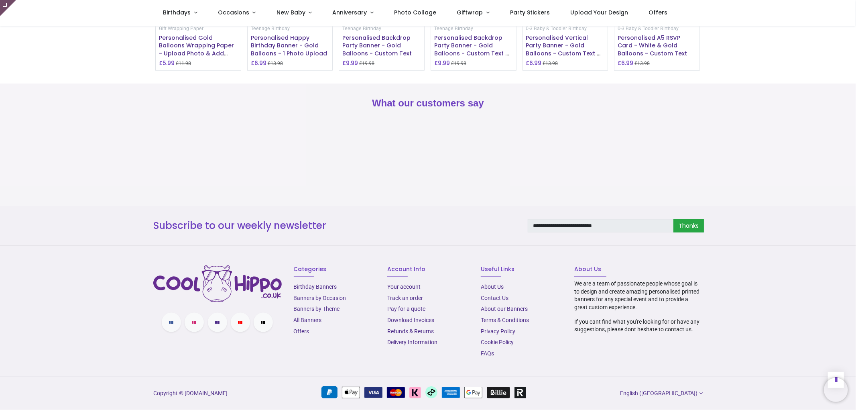
scroll to position [896, 0]
click at [497, 295] on link "Contact Us" at bounding box center [495, 297] width 28 height 6
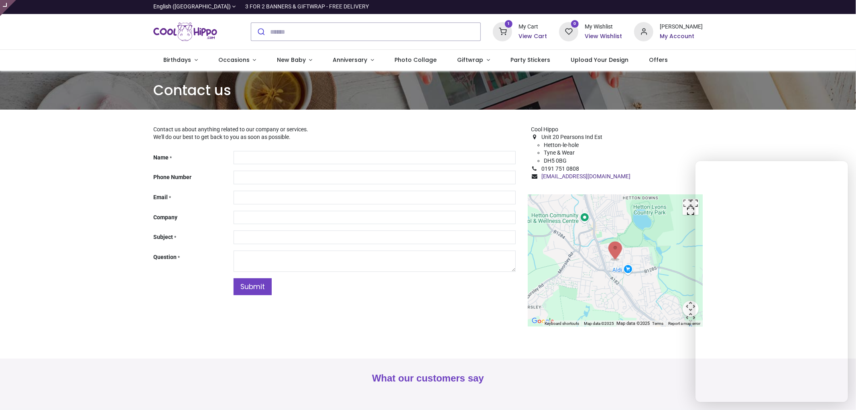
type input "**********"
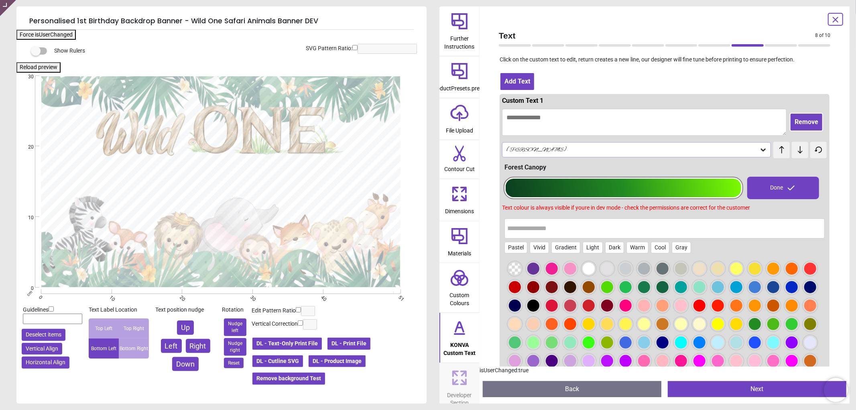
scroll to position [134, 0]
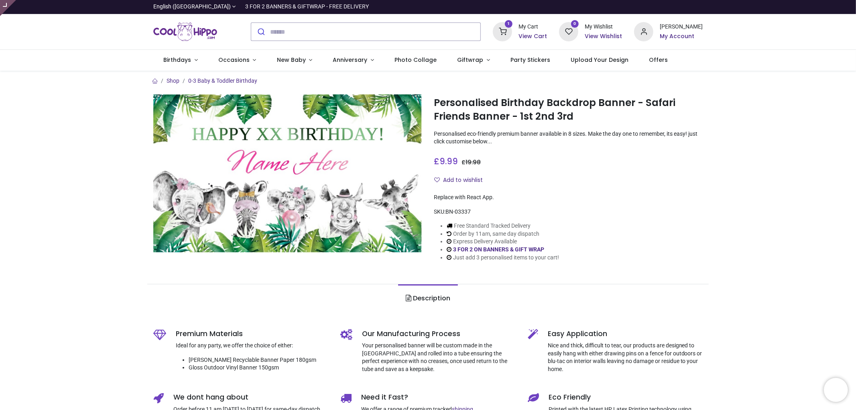
type input "**********"
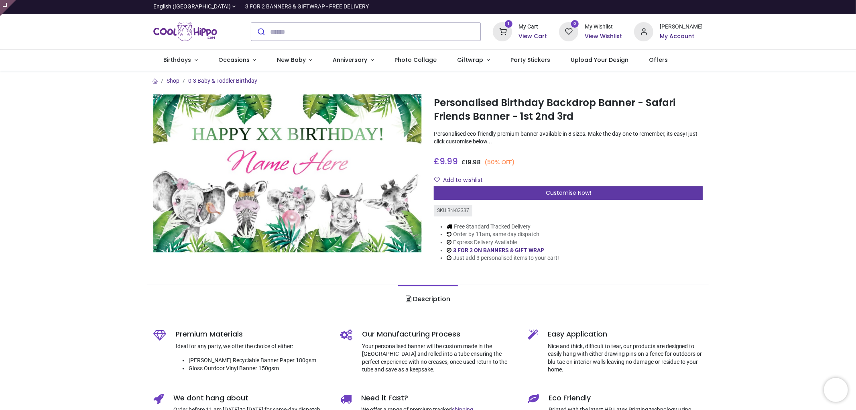
click at [599, 195] on div "Customise Now!" at bounding box center [568, 193] width 269 height 14
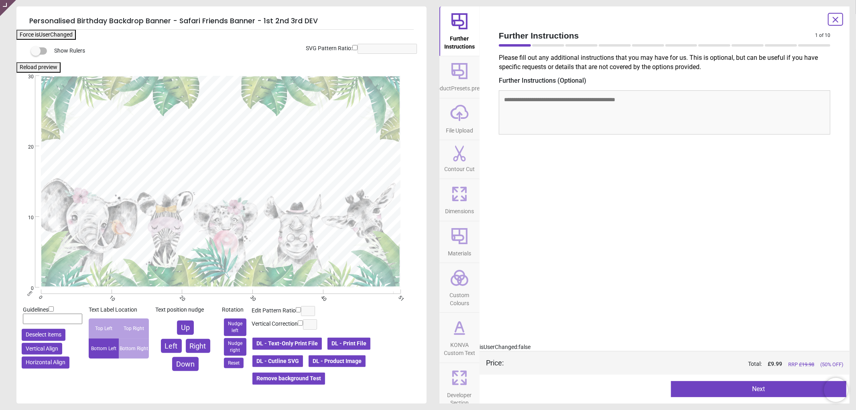
click at [335, 359] on button "DL - Product Image" at bounding box center [337, 361] width 59 height 14
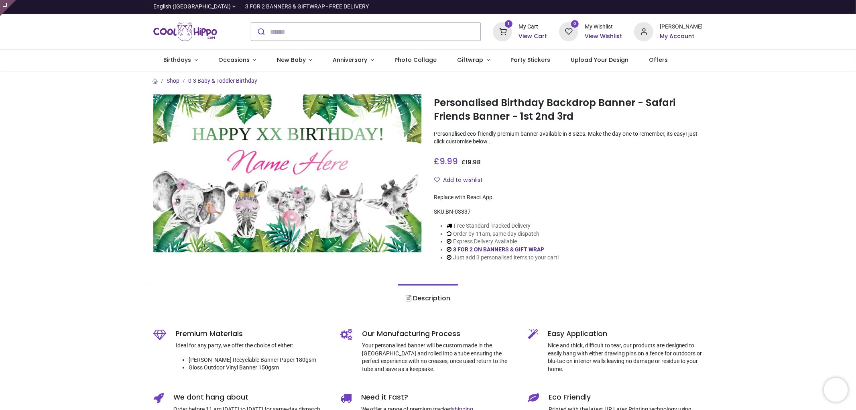
type input "**********"
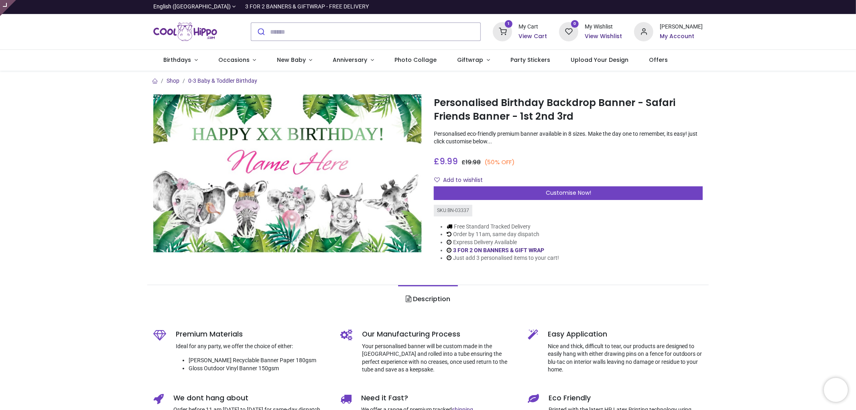
click at [592, 201] on div "Personalised Birthday Backdrop Banner - Safari Friends Banner - 1st 2nd 3rd htt…" at bounding box center [568, 184] width 281 height 180
click at [595, 196] on div "Customise Now!" at bounding box center [568, 193] width 269 height 14
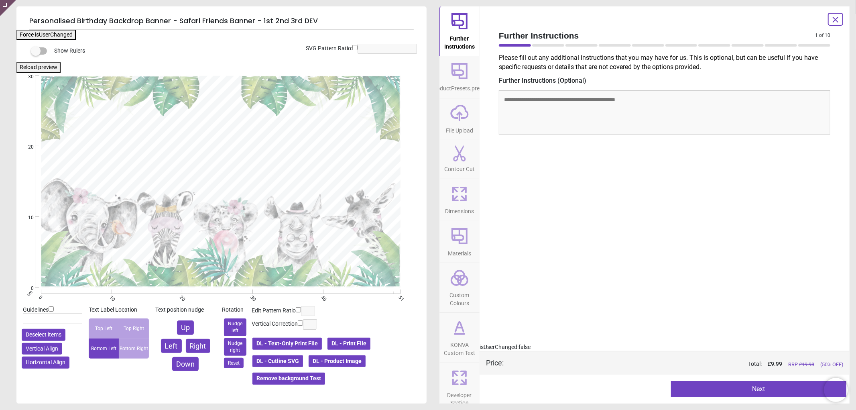
click at [434, 342] on div "Personalised Birthday Backdrop Banner - Safari Friends Banner - 1st 2nd 3rd DEV…" at bounding box center [428, 205] width 856 height 410
click at [458, 343] on span "KONVA Custom Text" at bounding box center [459, 347] width 39 height 20
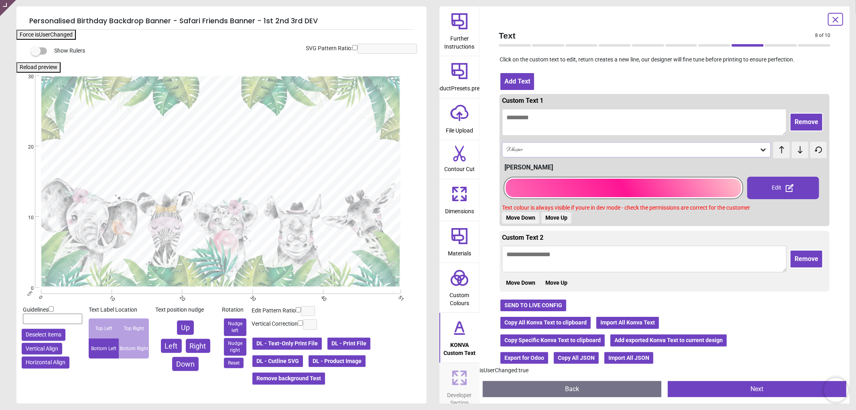
scroll to position [134, 0]
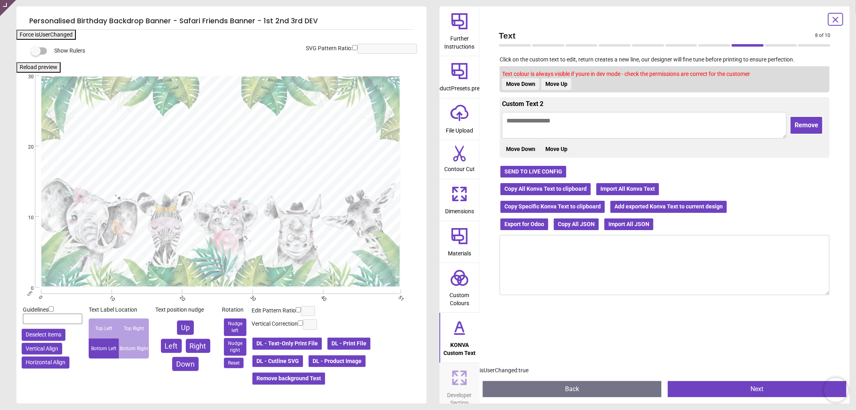
click at [522, 185] on button "Copy All Konva Text to clipboard" at bounding box center [545, 189] width 92 height 14
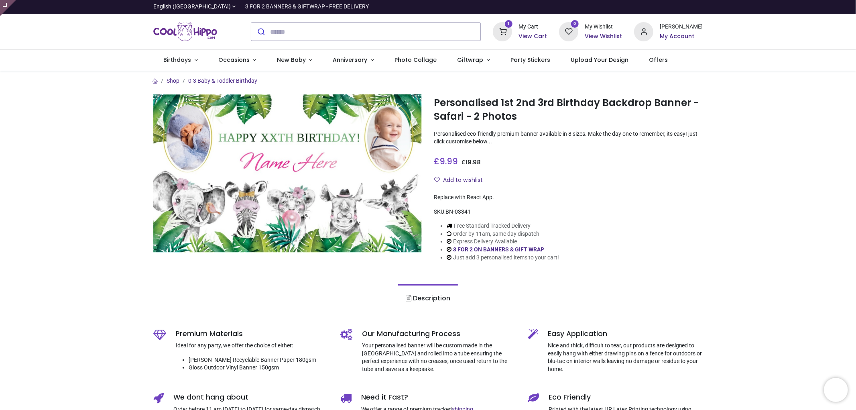
type input "**********"
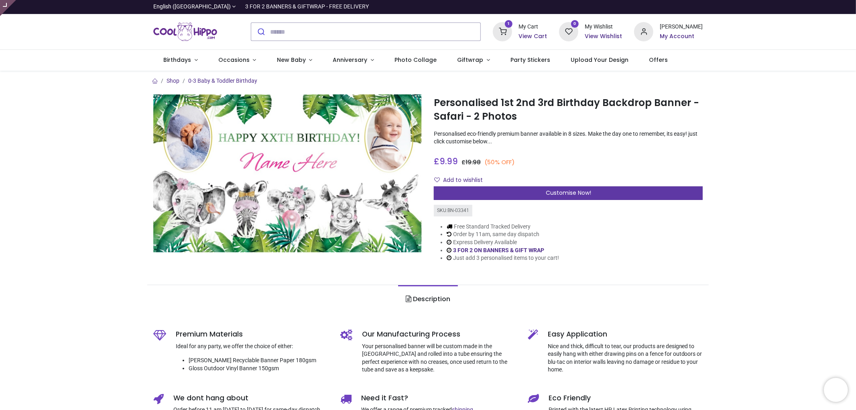
click at [583, 189] on span "Customise Now!" at bounding box center [567, 193] width 45 height 8
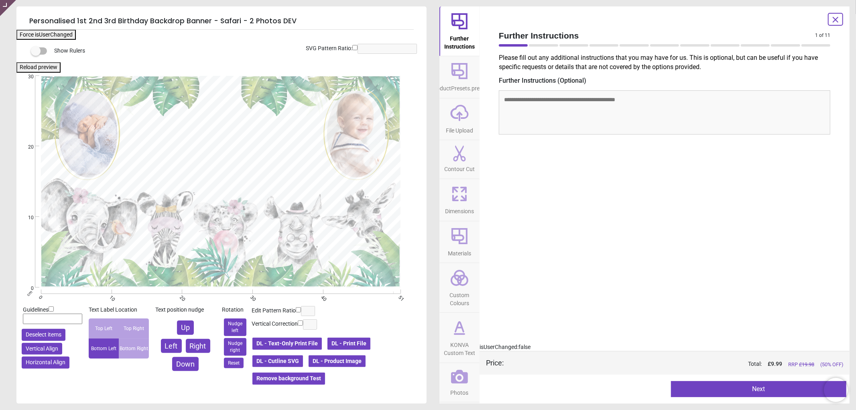
click at [357, 356] on button "DL - Product Image" at bounding box center [337, 361] width 59 height 14
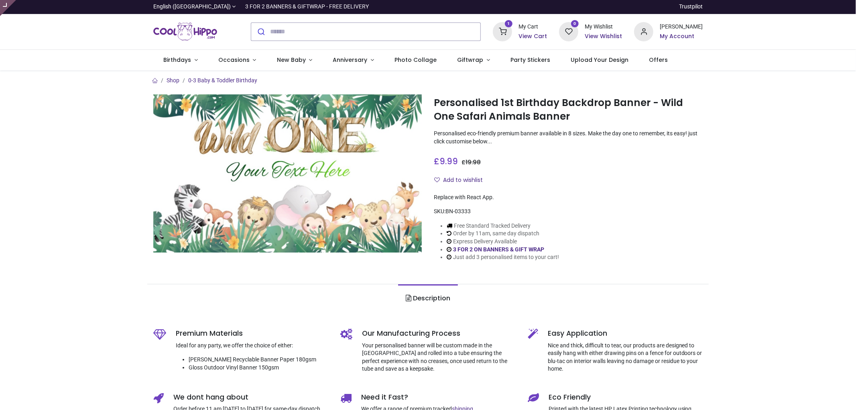
click at [350, 29] on input "search" at bounding box center [375, 32] width 211 height 18
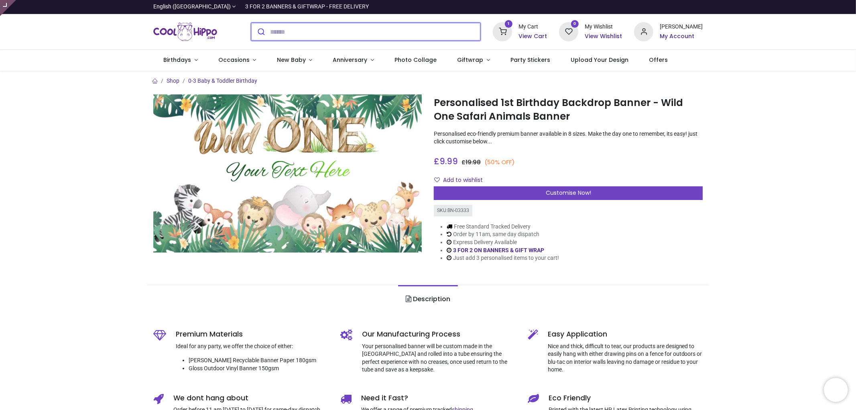
click at [297, 28] on input "search" at bounding box center [375, 32] width 211 height 18
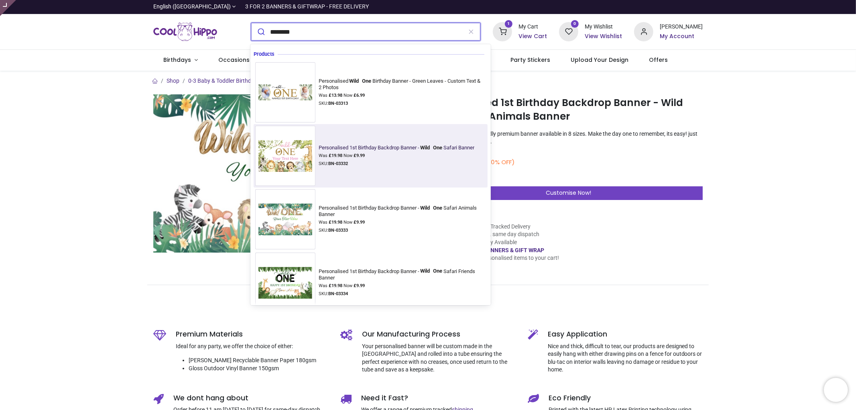
click at [354, 144] on div "Personalised 1st Birthday Backdrop Banner - Wild One Safari Banner" at bounding box center [396, 147] width 156 height 6
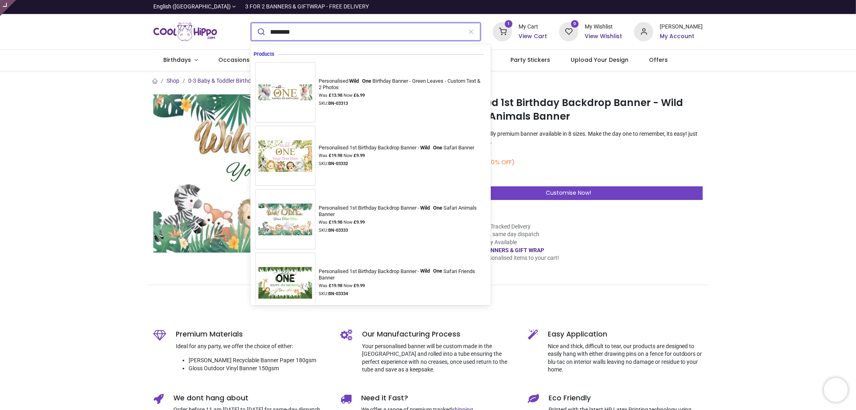
type input "********"
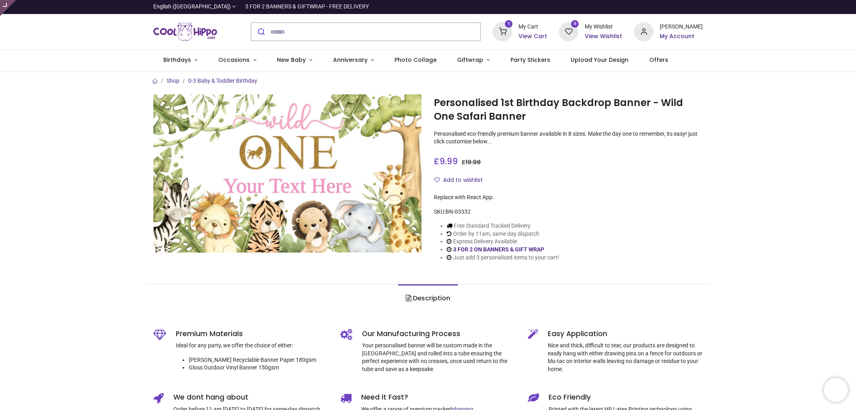
type input "**********"
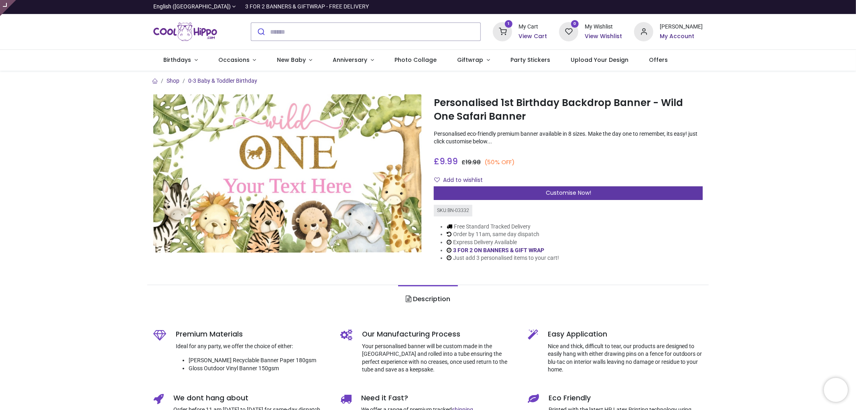
click at [607, 190] on div "Customise Now!" at bounding box center [568, 193] width 269 height 14
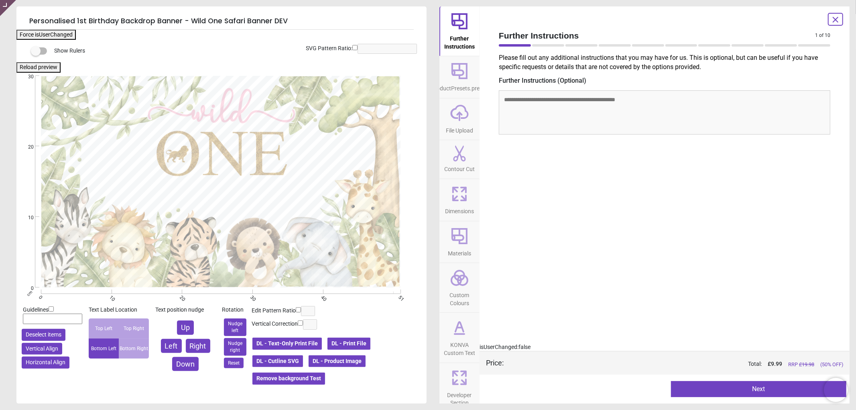
click at [464, 332] on icon at bounding box center [459, 327] width 19 height 19
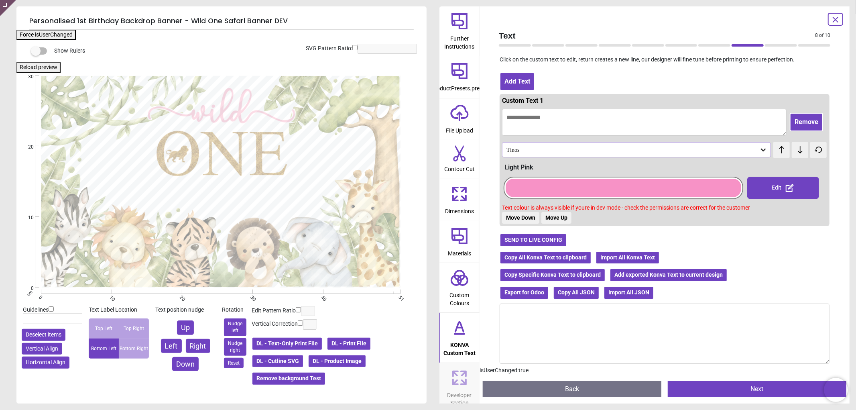
click at [550, 271] on button "Copy Specific Konva Text to clipboard" at bounding box center [552, 275] width 106 height 14
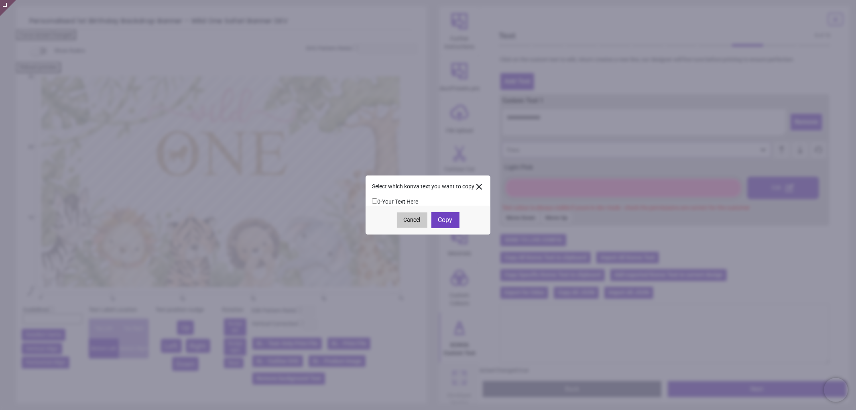
click at [397, 218] on button "Cancel" at bounding box center [412, 219] width 30 height 15
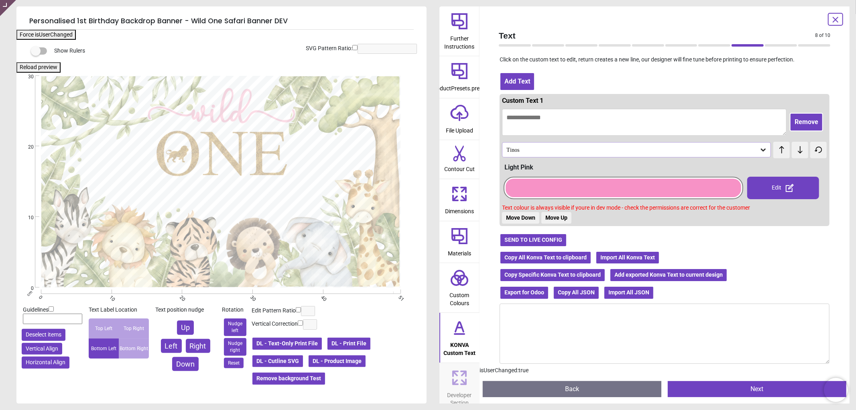
click at [508, 253] on button "Copy All Konva Text to clipboard" at bounding box center [545, 258] width 92 height 14
click at [830, 18] on div at bounding box center [834, 19] width 15 height 13
click at [835, 20] on icon at bounding box center [835, 19] width 5 height 5
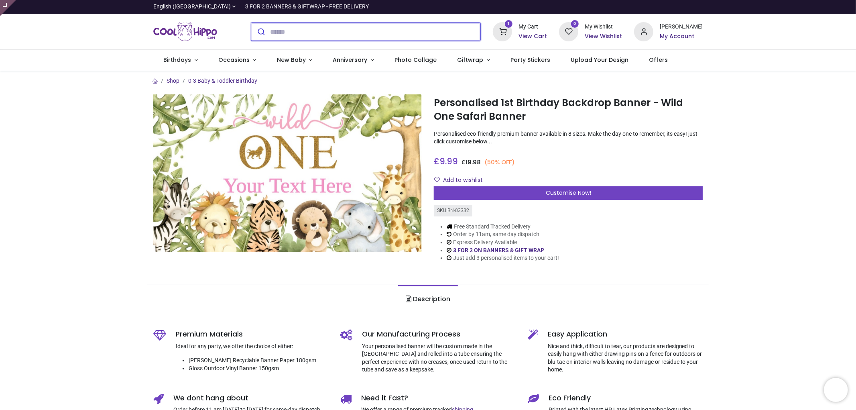
click at [367, 31] on input "search" at bounding box center [375, 32] width 211 height 18
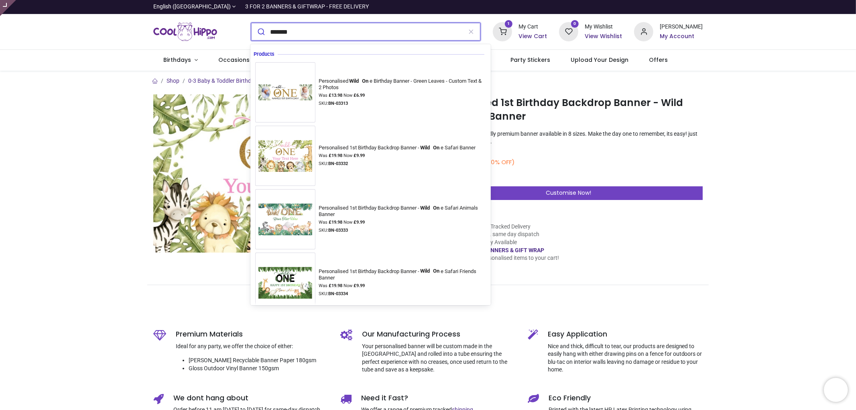
type input "********"
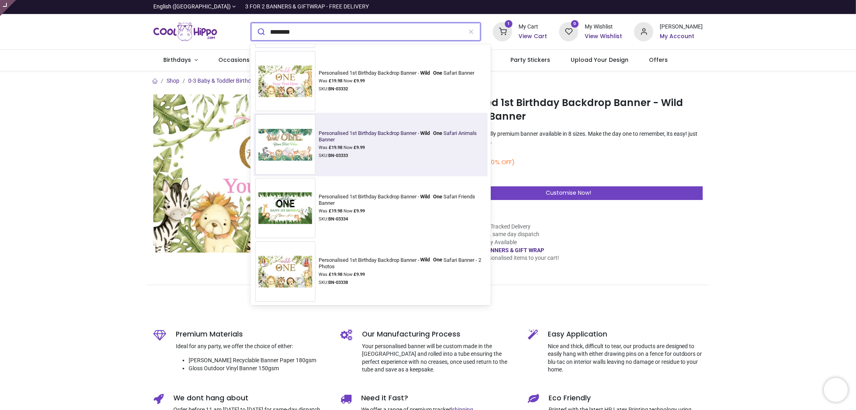
scroll to position [76, 0]
click at [352, 142] on div "Personalised 1st Birthday Backdrop Banner - Wild One Safari Animals Banner Was …" at bounding box center [402, 143] width 168 height 29
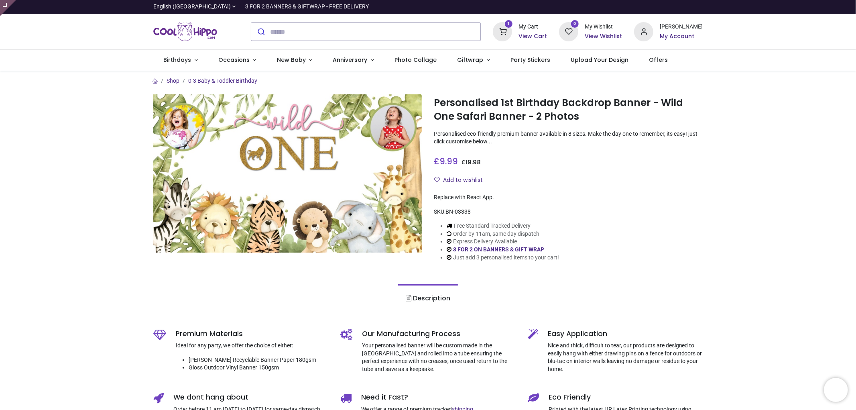
type input "**********"
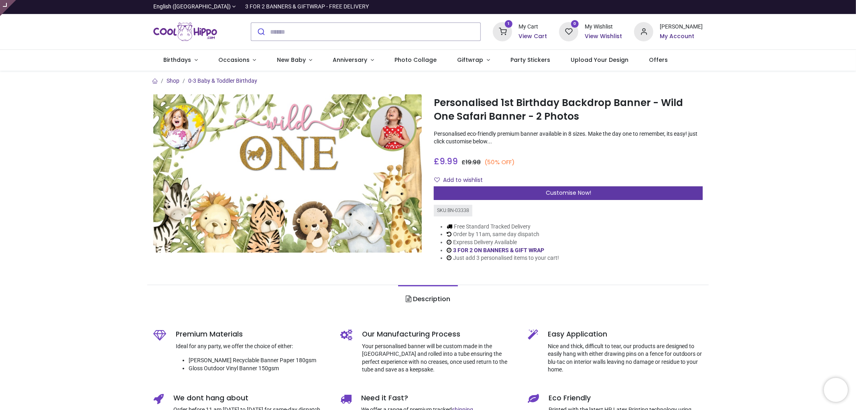
click at [493, 191] on div "Customise Now!" at bounding box center [568, 193] width 269 height 14
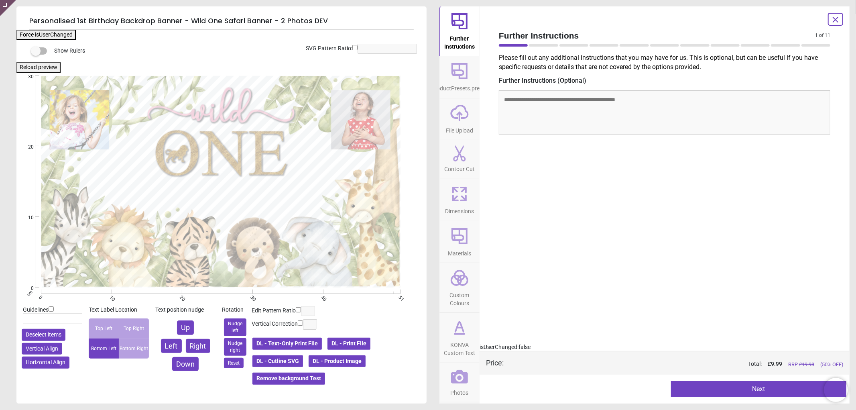
click at [836, 19] on icon at bounding box center [835, 19] width 5 height 5
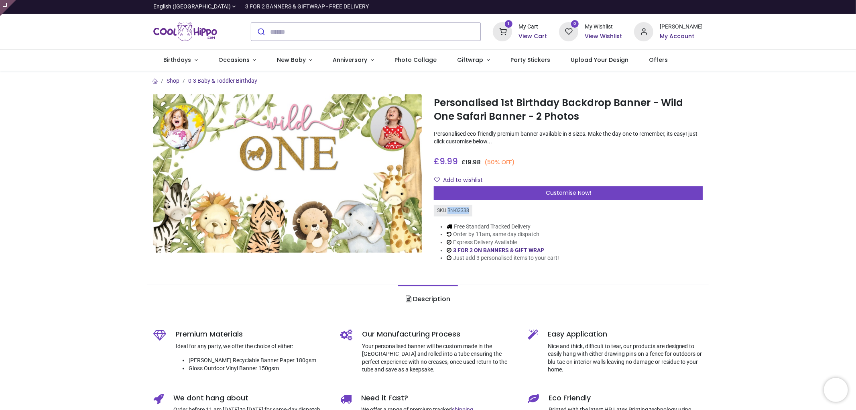
drag, startPoint x: 472, startPoint y: 210, endPoint x: 447, endPoint y: 207, distance: 24.6
click at [447, 207] on div "SKU: BN-03338" at bounding box center [568, 211] width 269 height 12
copy div "BN-03338"
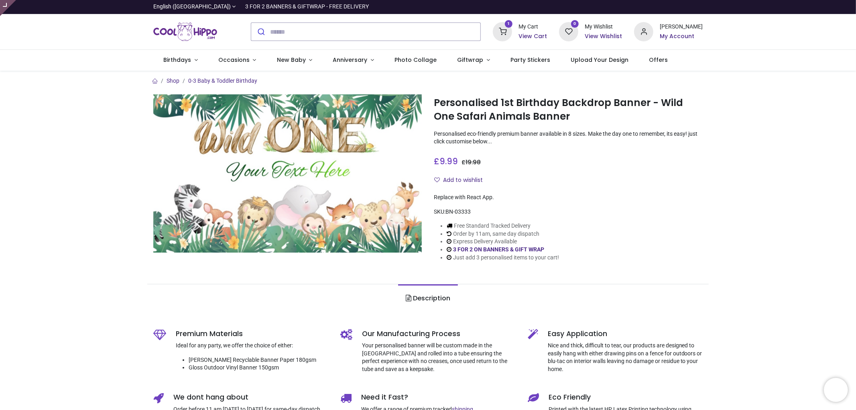
type input "**********"
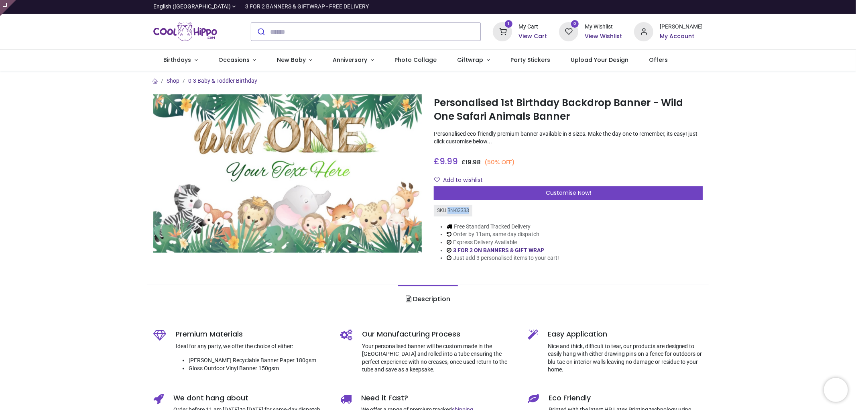
drag, startPoint x: 472, startPoint y: 215, endPoint x: 448, endPoint y: 214, distance: 24.1
click at [448, 214] on div "SKU: BN-03333" at bounding box center [568, 211] width 269 height 12
copy div "BN-03333"
click at [561, 200] on div "Personalised 1st Birthday Backdrop Banner - Wild One Safari Animals Banner [URL…" at bounding box center [568, 184] width 281 height 180
click at [564, 193] on span "Customise Now!" at bounding box center [567, 193] width 45 height 8
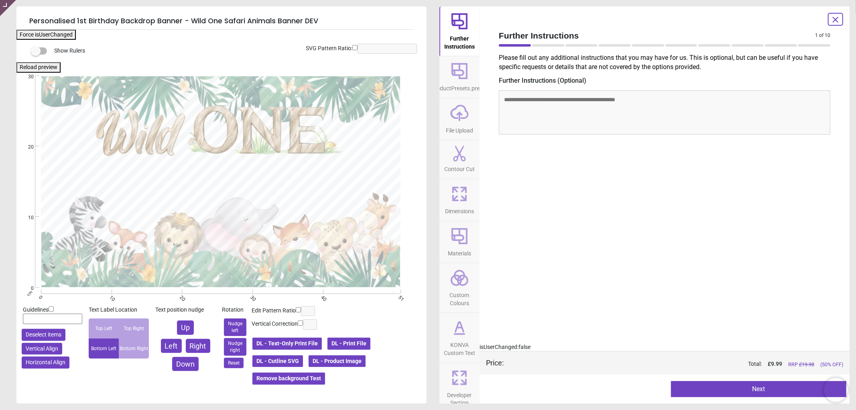
click at [456, 341] on span "KONVA Custom Text" at bounding box center [459, 347] width 39 height 20
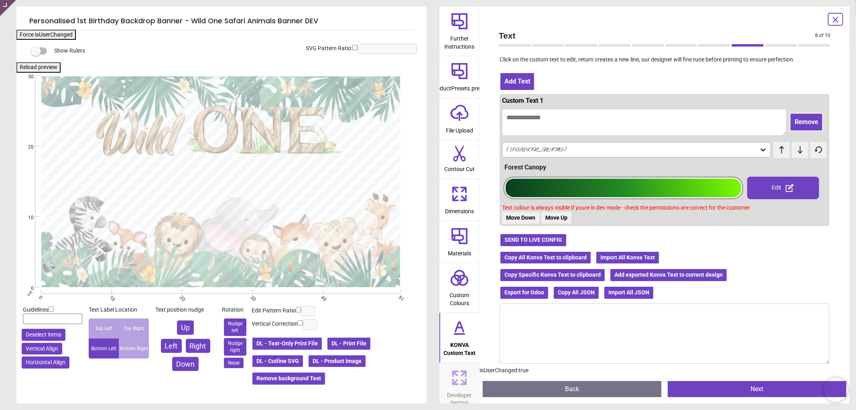
click at [540, 253] on button "Copy All Konva Text to clipboard" at bounding box center [545, 258] width 92 height 14
